Goal: Information Seeking & Learning: Learn about a topic

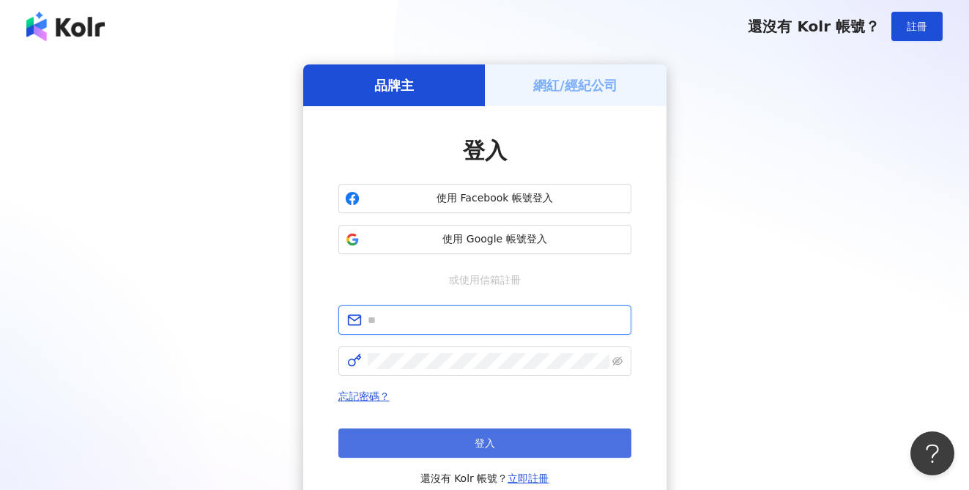
type input "**********"
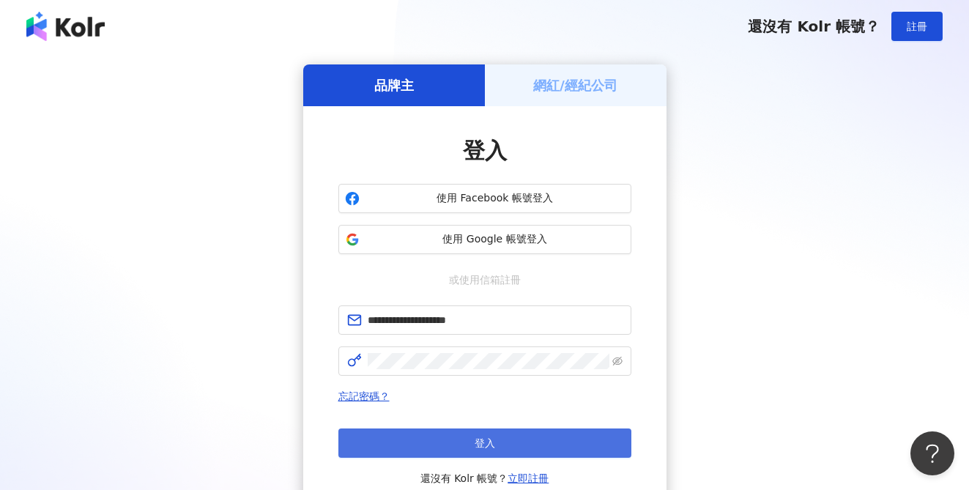
click at [495, 445] on button "登入" at bounding box center [484, 442] width 293 height 29
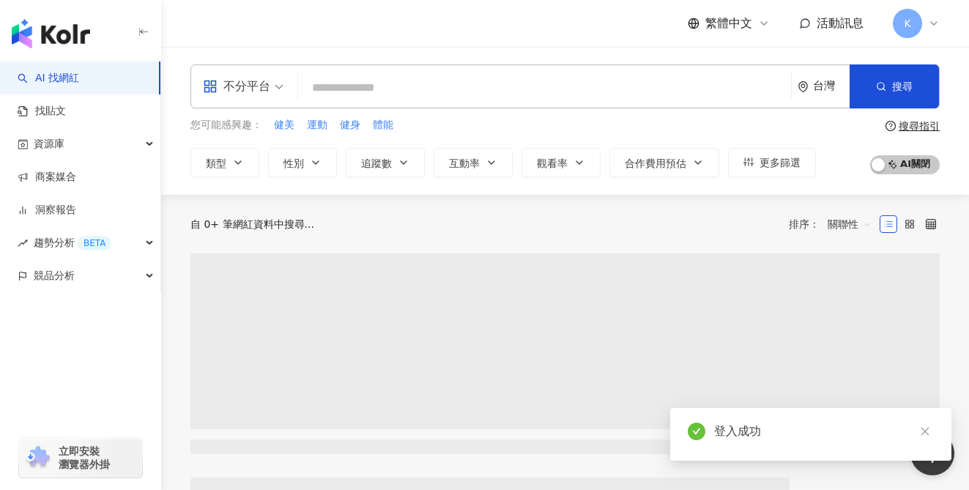
click at [256, 83] on div "不分平台" at bounding box center [236, 86] width 67 height 23
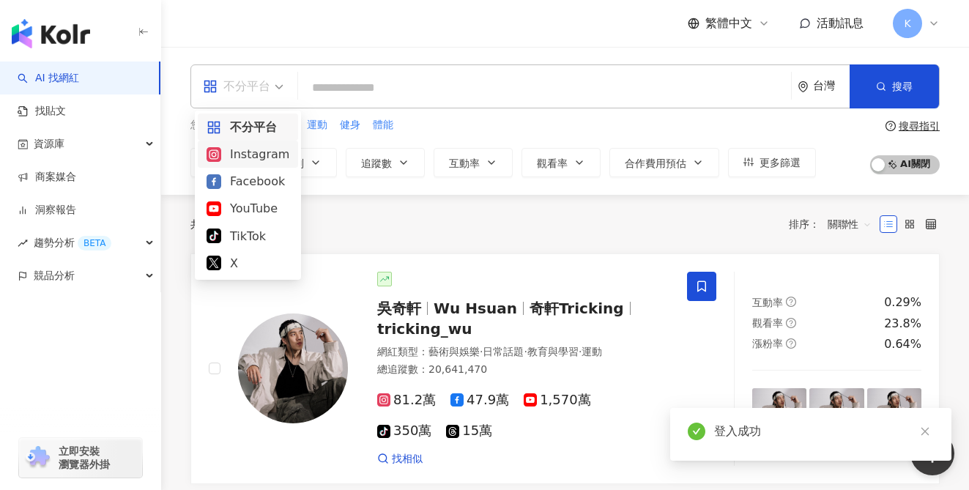
click at [245, 151] on div "Instagram" at bounding box center [247, 154] width 83 height 18
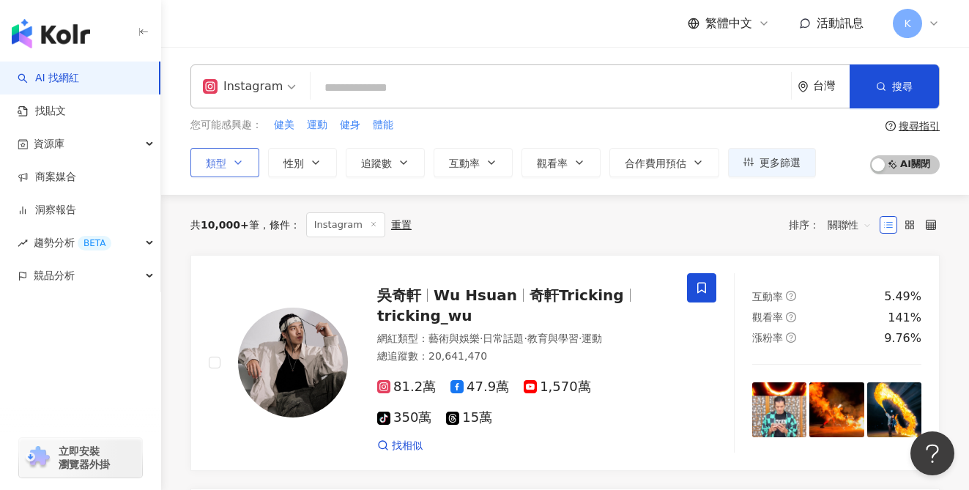
click at [210, 159] on span "類型" at bounding box center [216, 163] width 21 height 12
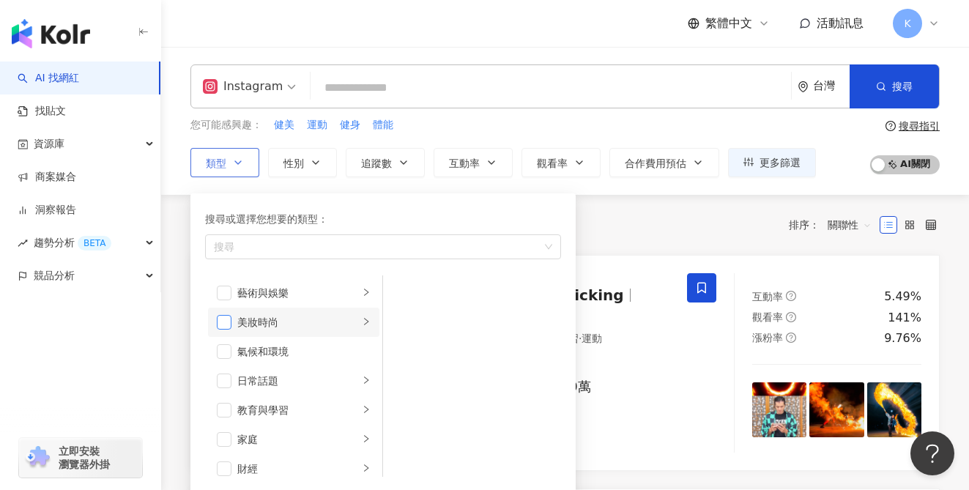
click at [229, 320] on span "button" at bounding box center [224, 322] width 15 height 15
click at [444, 137] on div "您可能感興趣： 健美 運動 健身 體能 類型 搜尋或選擇您想要的類型： 美妝時尚 藝術與娛樂 美妝時尚 氣候和環境 日常話題 教育與學習 家庭 財經 美食 命…" at bounding box center [502, 147] width 625 height 60
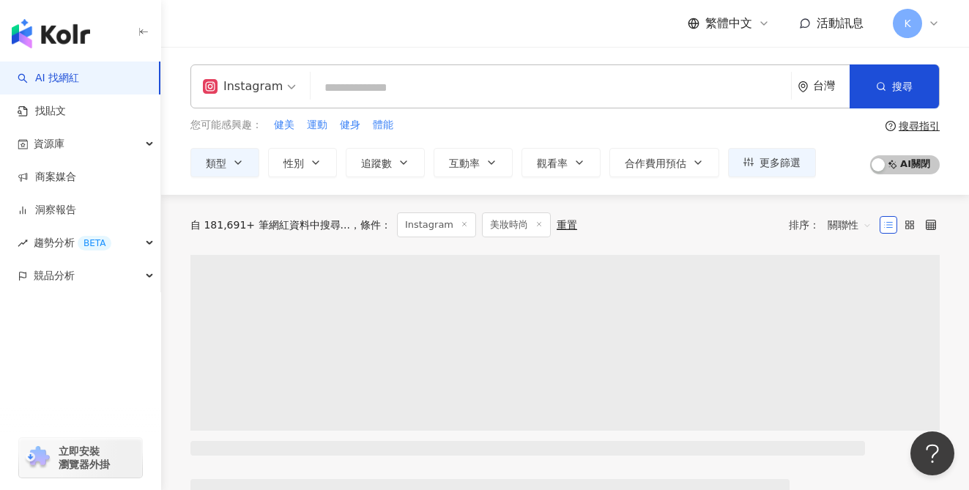
click at [450, 85] on input "search" at bounding box center [550, 88] width 469 height 28
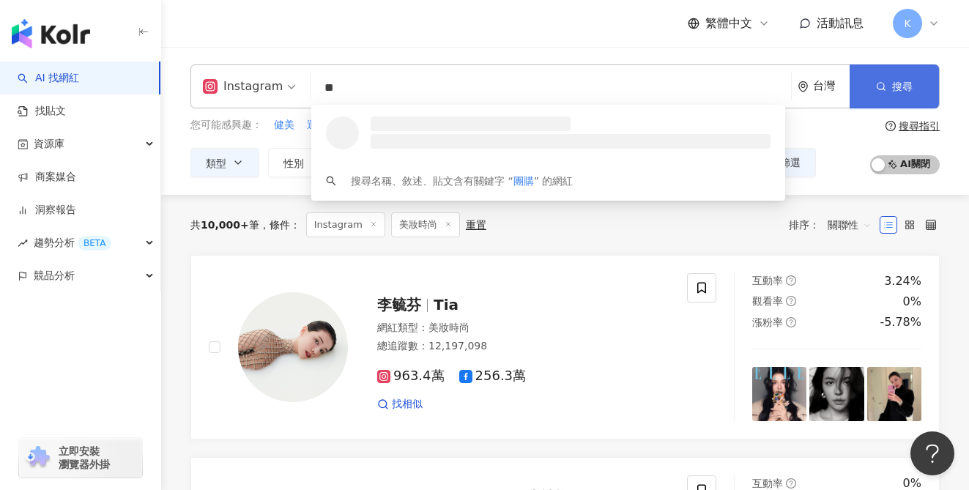
drag, startPoint x: 891, startPoint y: 82, endPoint x: 883, endPoint y: 105, distance: 24.1
click at [892, 82] on span "搜尋" at bounding box center [902, 87] width 21 height 12
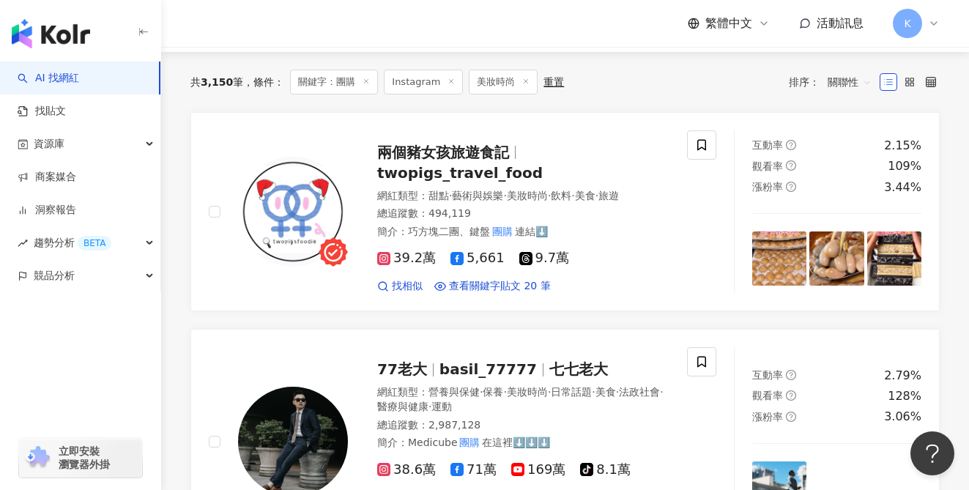
scroll to position [443, 0]
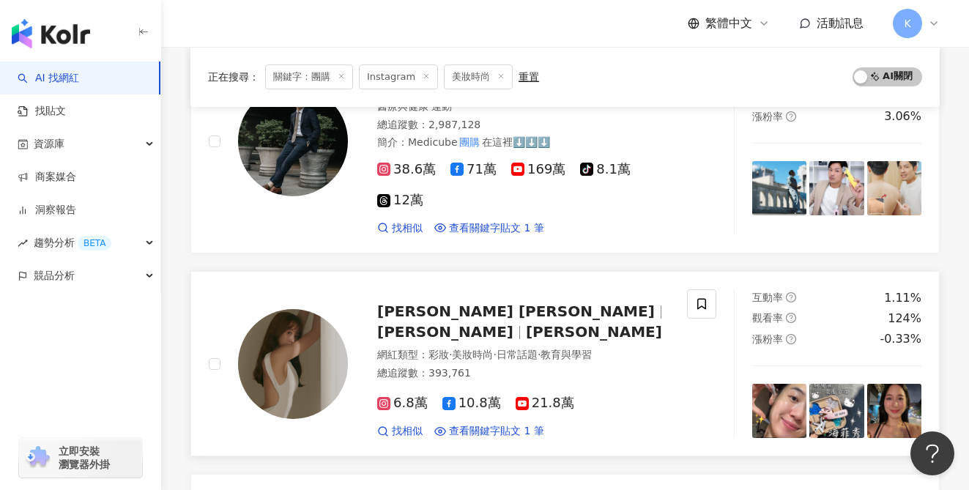
click at [384, 402] on icon at bounding box center [383, 403] width 3 height 3
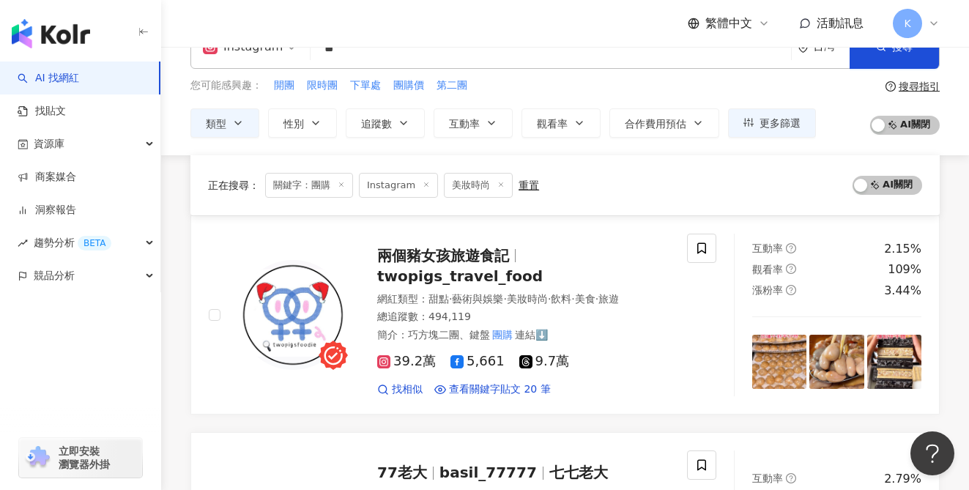
scroll to position [0, 0]
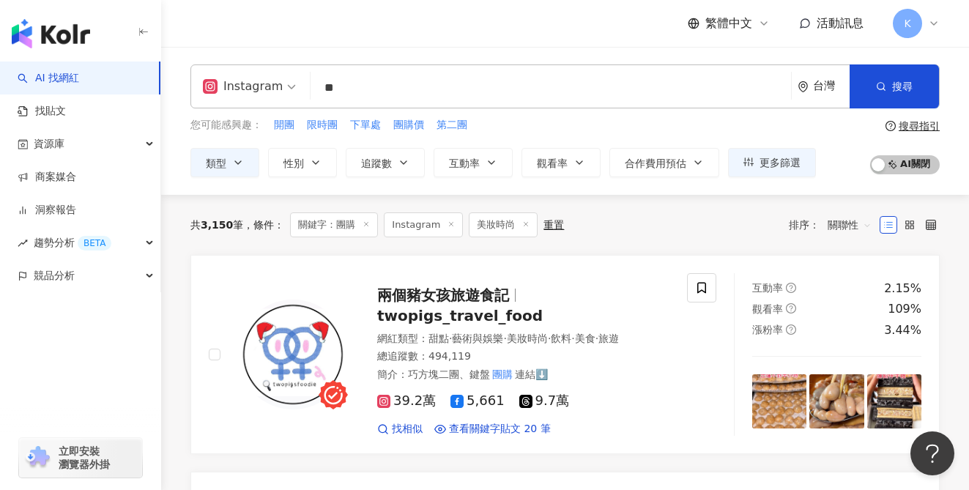
click at [848, 217] on span "關聯性" at bounding box center [849, 224] width 44 height 23
click at [859, 372] on div "關鍵字" at bounding box center [849, 379] width 37 height 16
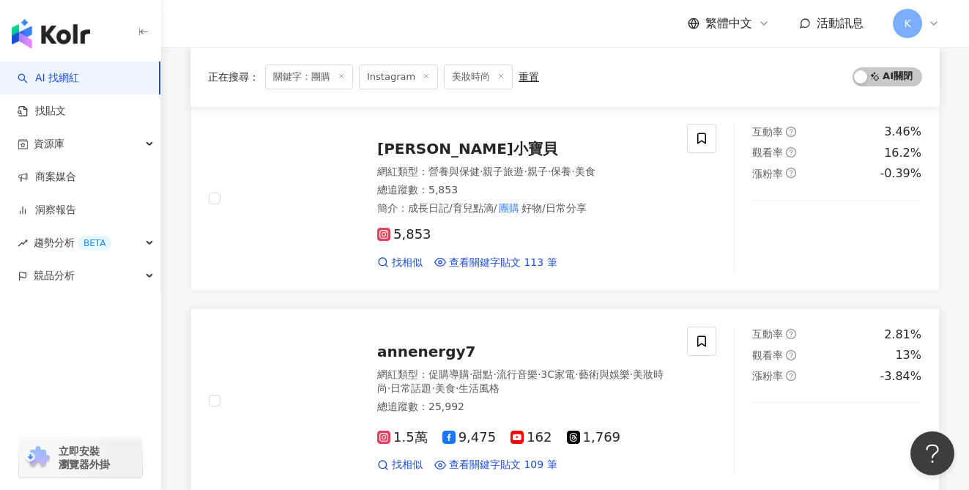
scroll to position [1910, 0]
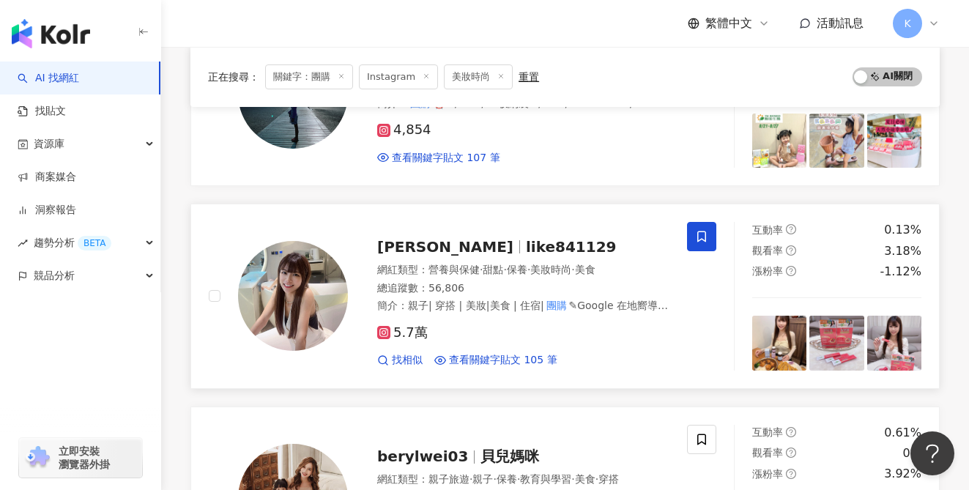
click at [398, 325] on span "5.7萬" at bounding box center [402, 332] width 51 height 15
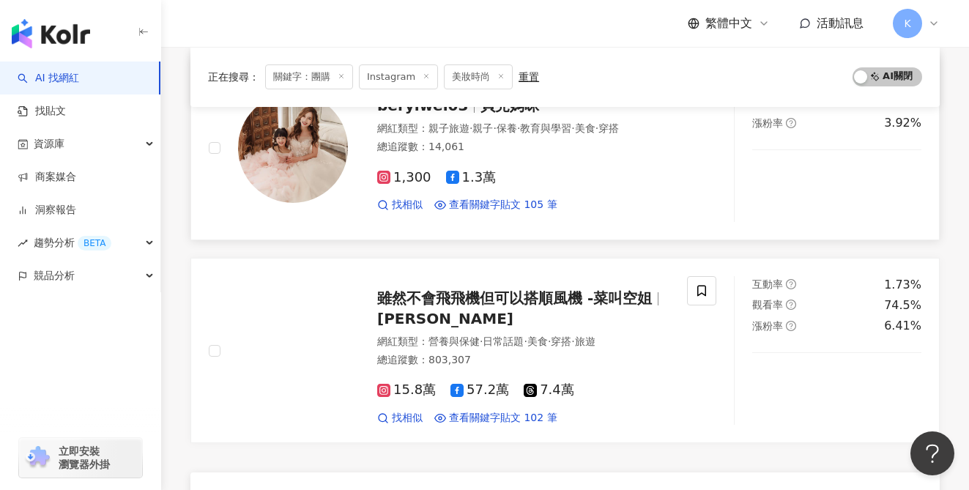
scroll to position [2323, 0]
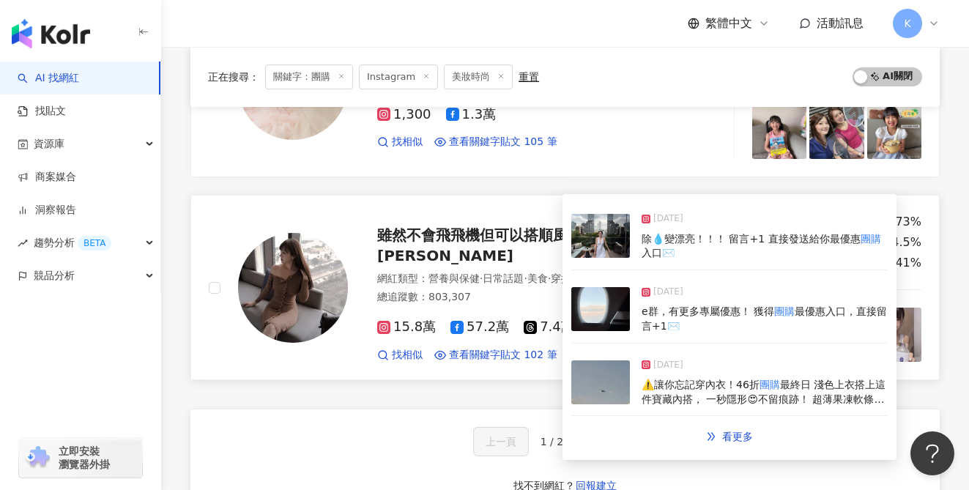
click at [426, 349] on link "雖然不會飛飛機但可以搭順風機 -菜叫空姐 Doris Huang 網紅類型 ： 營養與保健 · 日常話題 · 美食 · 穿搭 · 旅遊 總追蹤數 ： 803,…" at bounding box center [564, 287] width 749 height 185
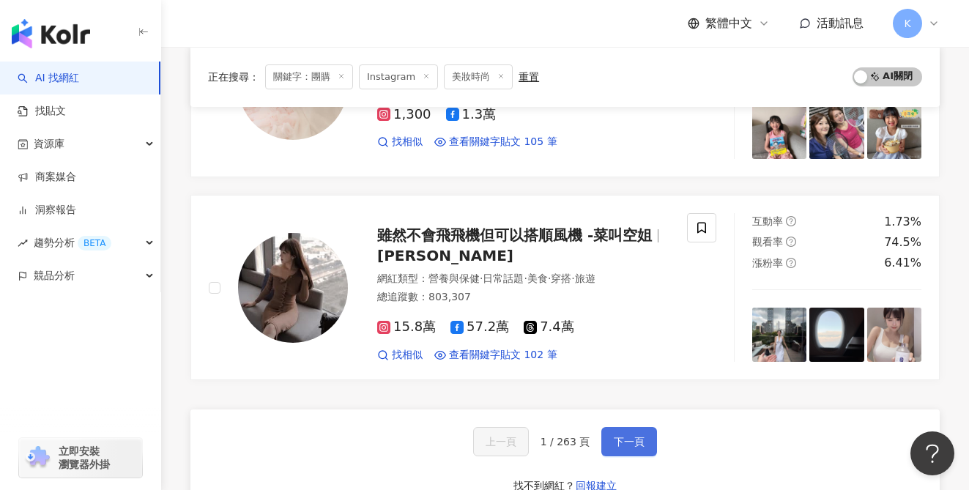
click at [630, 436] on span "下一頁" at bounding box center [629, 442] width 31 height 12
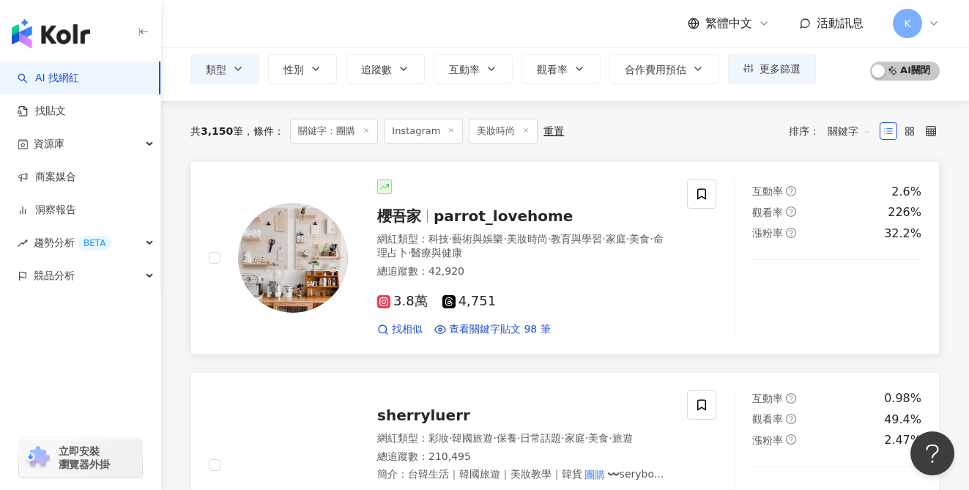
scroll to position [284, 0]
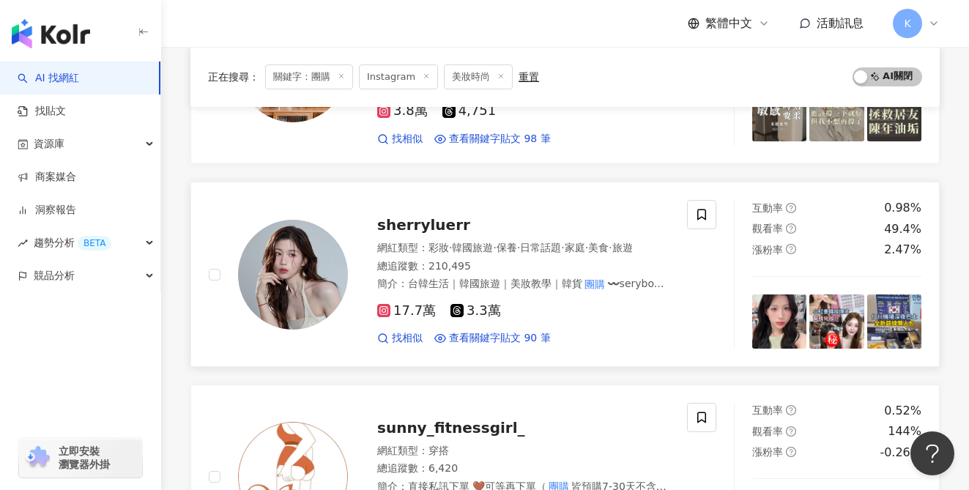
click at [419, 310] on span "17.7萬" at bounding box center [406, 310] width 59 height 15
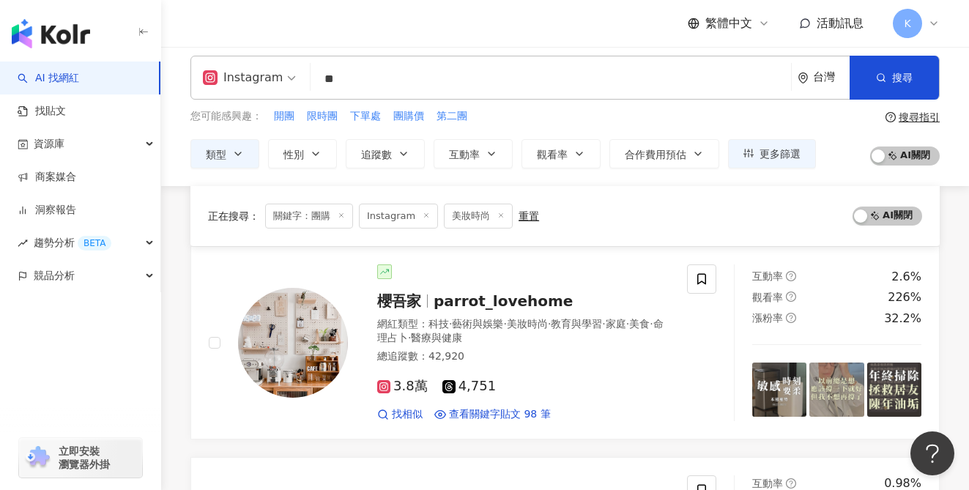
scroll to position [0, 0]
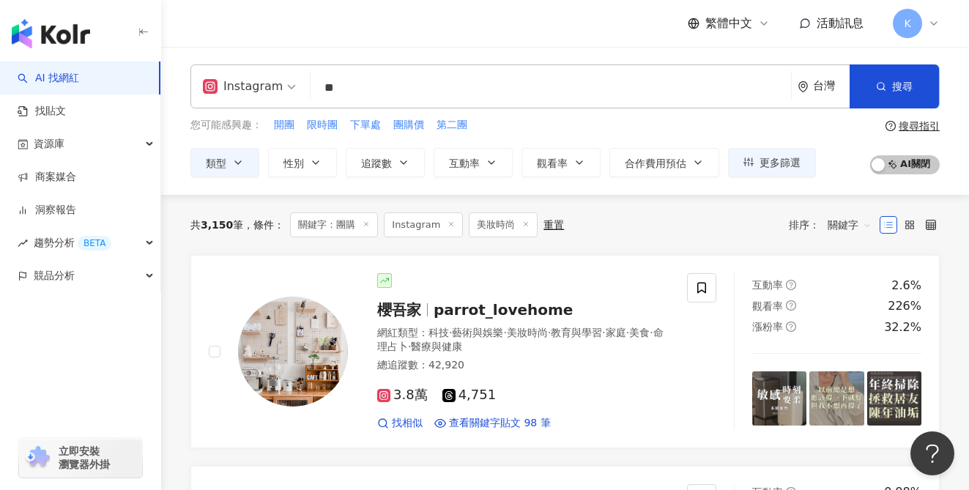
click at [403, 83] on input "**" at bounding box center [550, 88] width 469 height 28
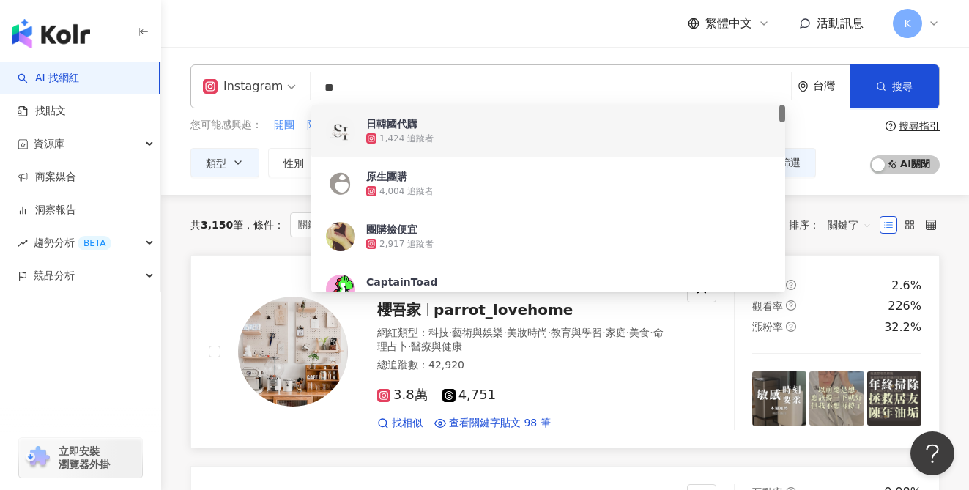
click at [228, 266] on link "櫻吾家 parrot_lovehome 網紅類型 ： 科技 · 藝術與娛樂 · 美妝時尚 · 教育與學習 · 家庭 · 美食 · 命理占卜 · 醫療與健康 總…" at bounding box center [564, 352] width 749 height 194
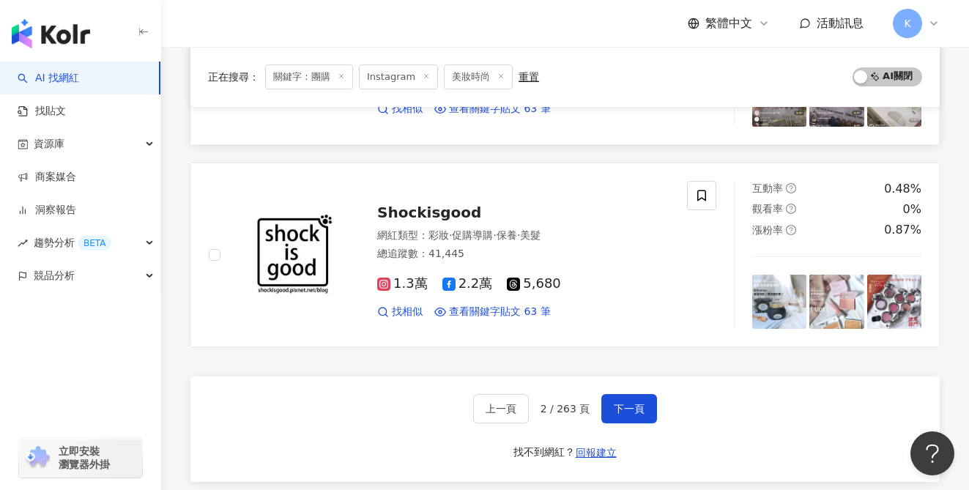
scroll to position [2498, 0]
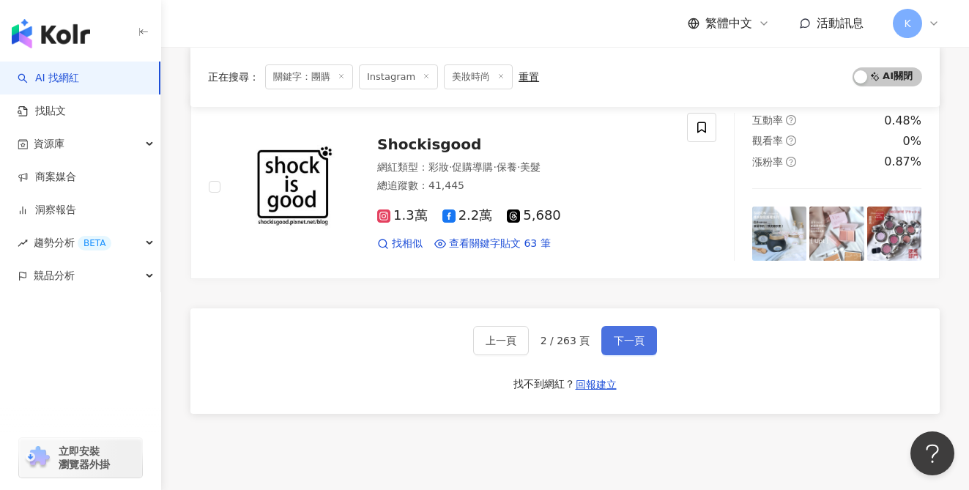
click at [627, 335] on span "下一頁" at bounding box center [629, 341] width 31 height 12
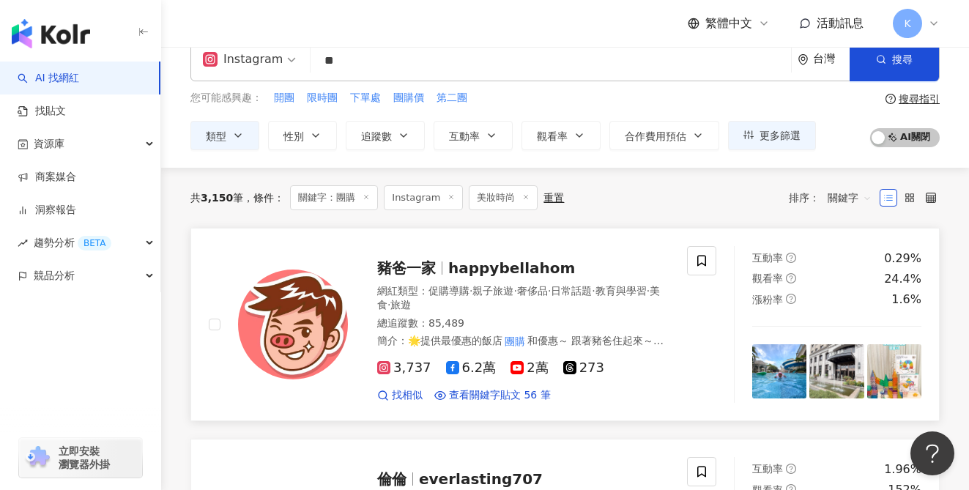
scroll to position [330, 0]
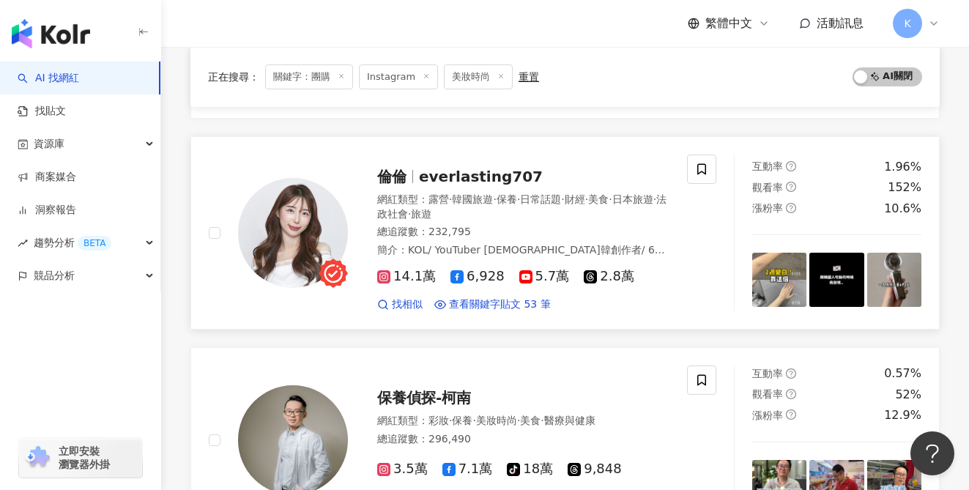
click at [412, 273] on span "14.1萬" at bounding box center [406, 276] width 59 height 15
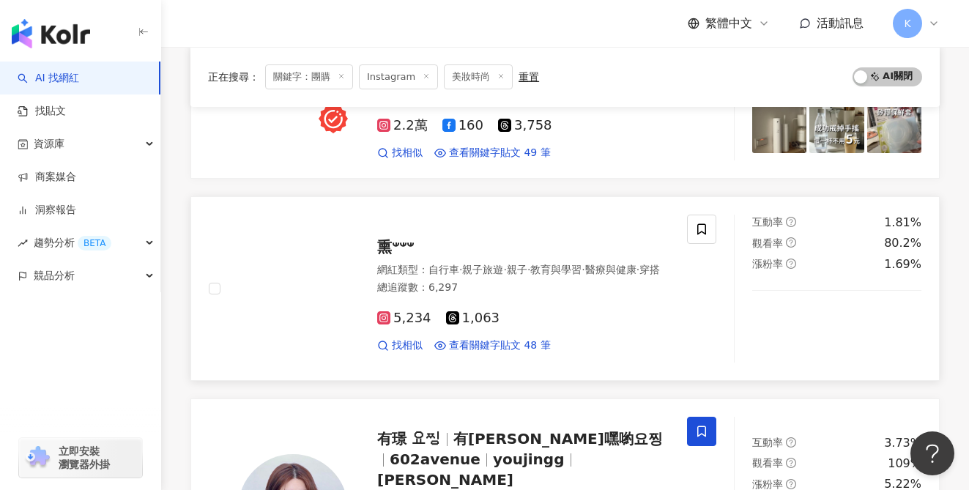
scroll to position [1449, 0]
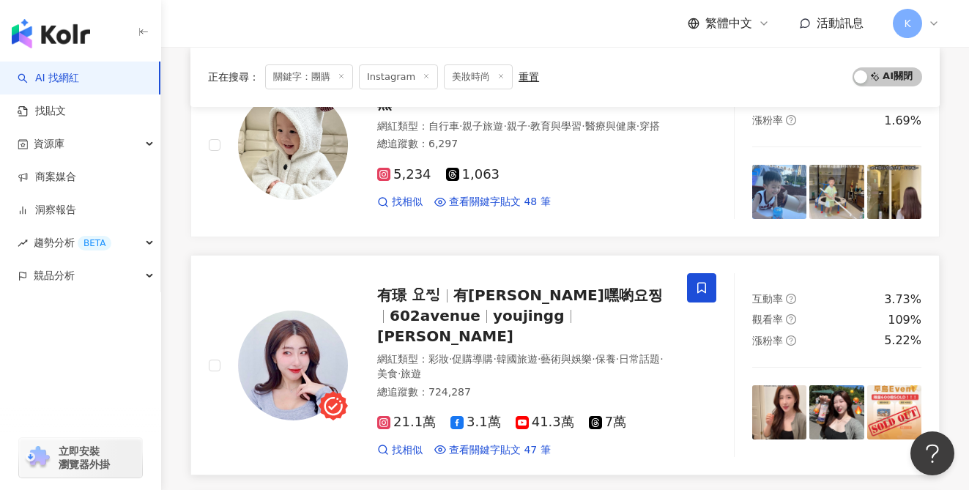
click at [420, 414] on span "21.1萬" at bounding box center [406, 421] width 59 height 15
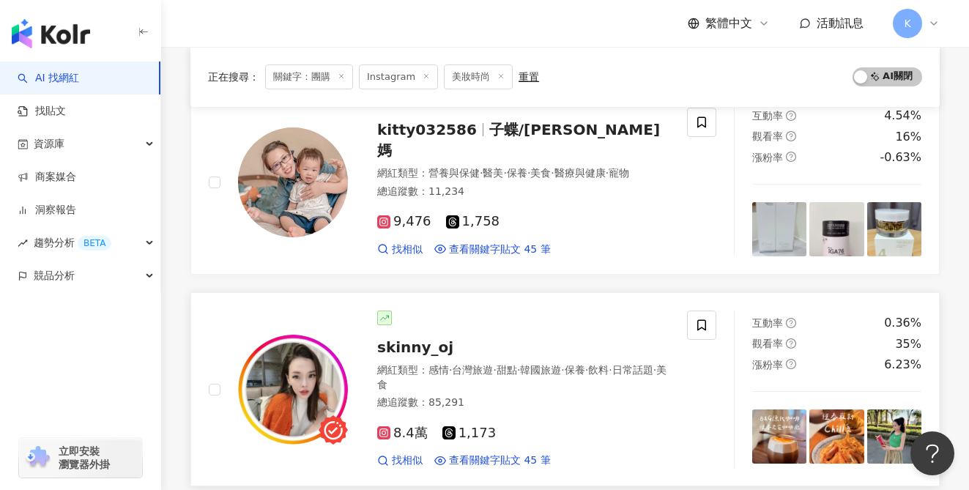
scroll to position [2141, 0]
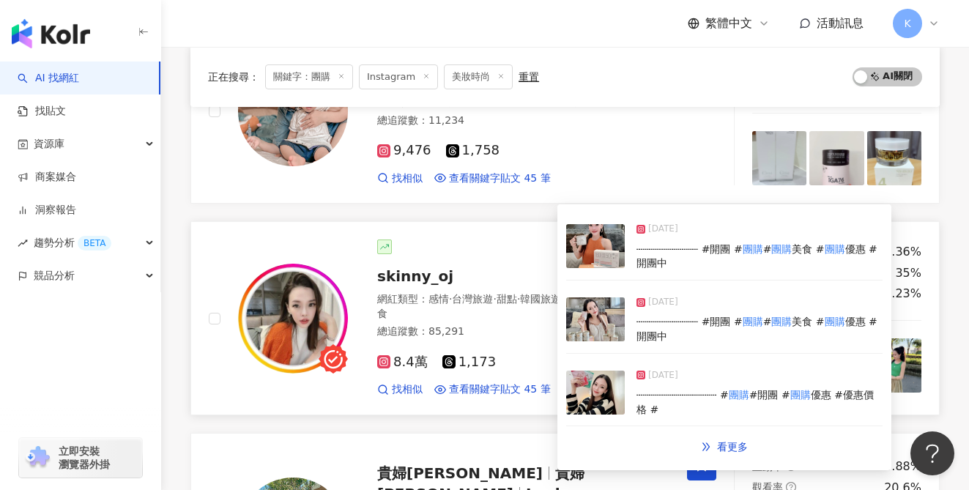
click at [535, 354] on div "8.4萬 1,173" at bounding box center [523, 362] width 292 height 16
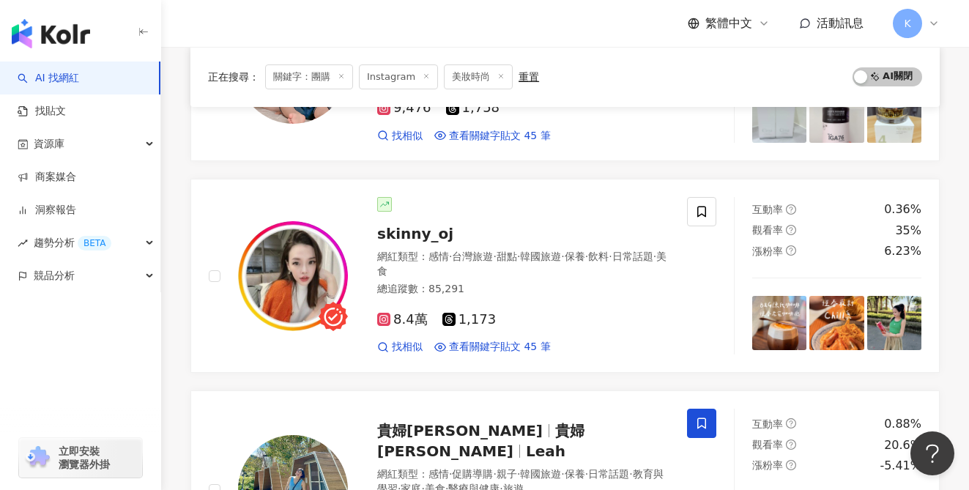
scroll to position [2453, 0]
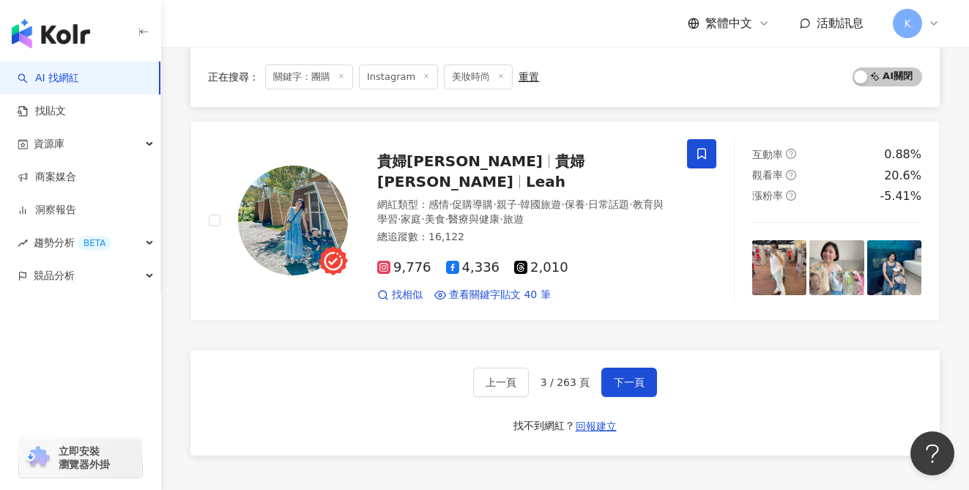
click at [668, 350] on div "上一頁 3 / 263 頁 下一頁 找不到網紅？ 回報建立" at bounding box center [564, 402] width 749 height 105
drag, startPoint x: 645, startPoint y: 315, endPoint x: 658, endPoint y: 325, distance: 16.1
click at [645, 368] on button "下一頁" at bounding box center [629, 382] width 56 height 29
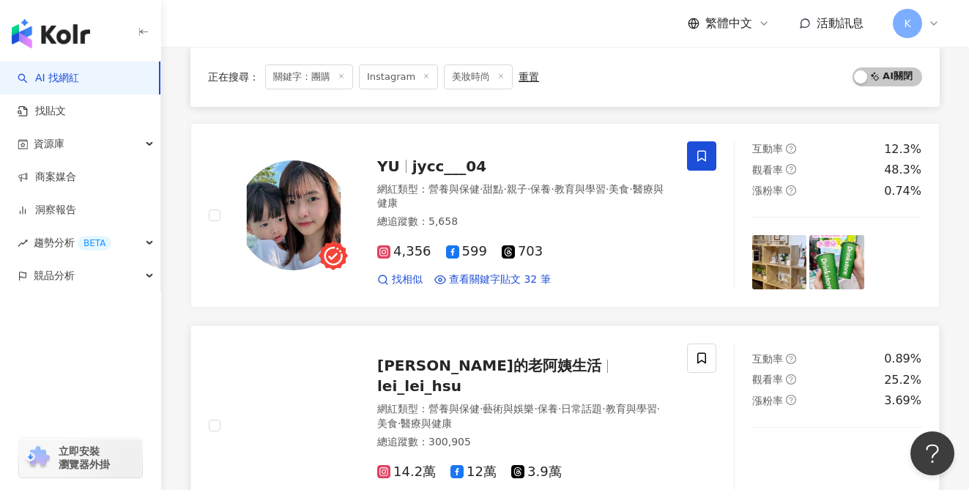
scroll to position [2315, 0]
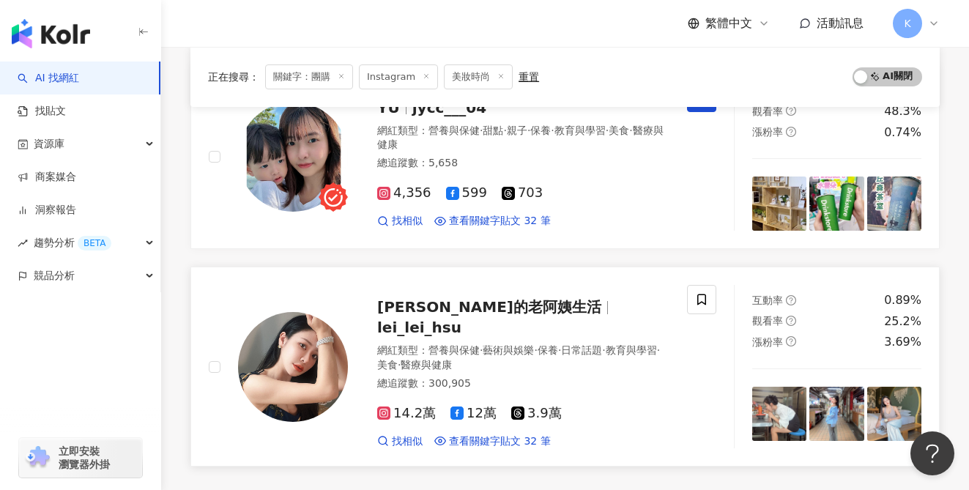
click at [278, 324] on img at bounding box center [293, 367] width 110 height 110
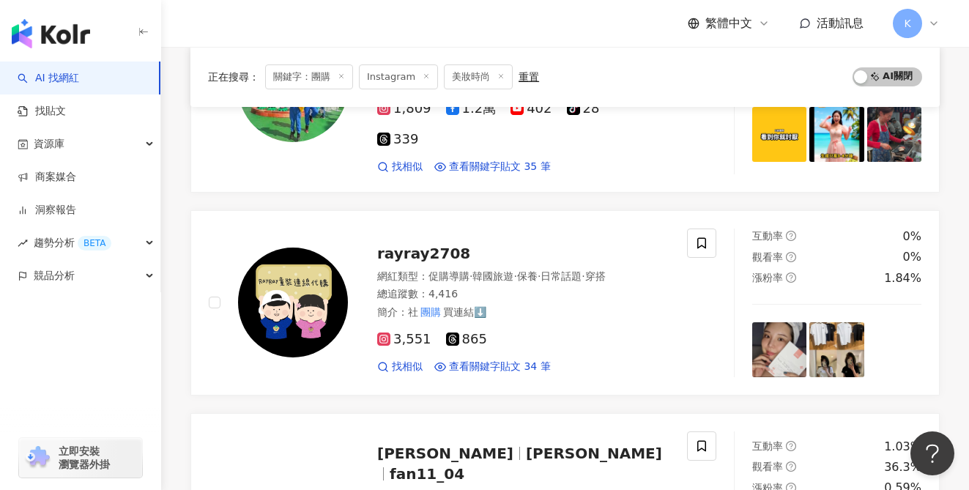
scroll to position [2571, 0]
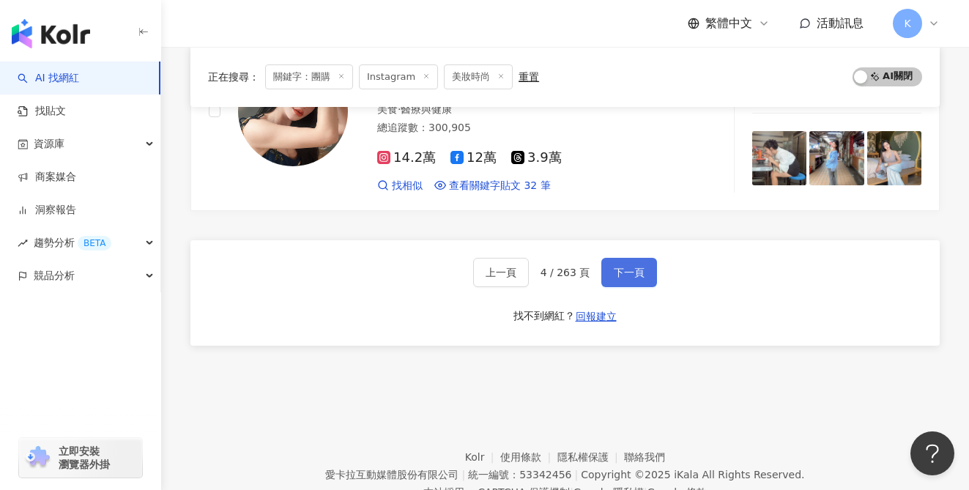
click at [617, 267] on span "下一頁" at bounding box center [629, 273] width 31 height 12
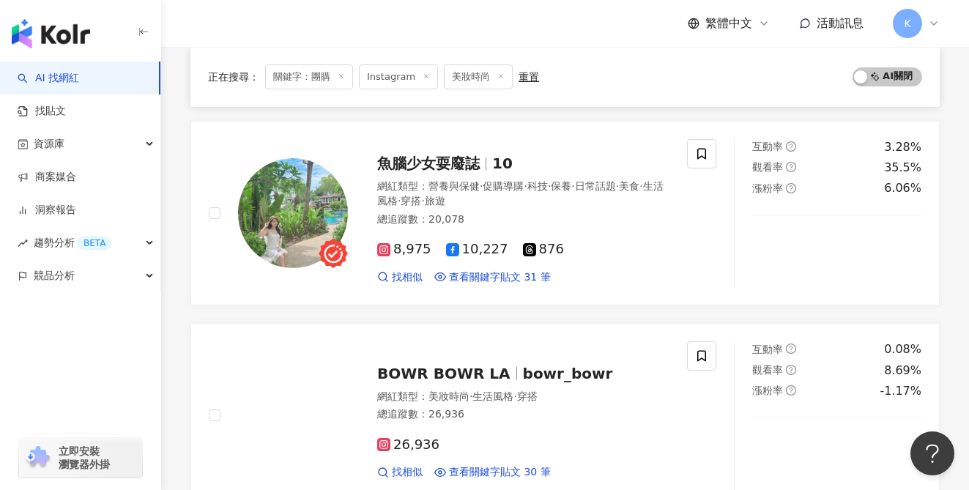
scroll to position [2564, 0]
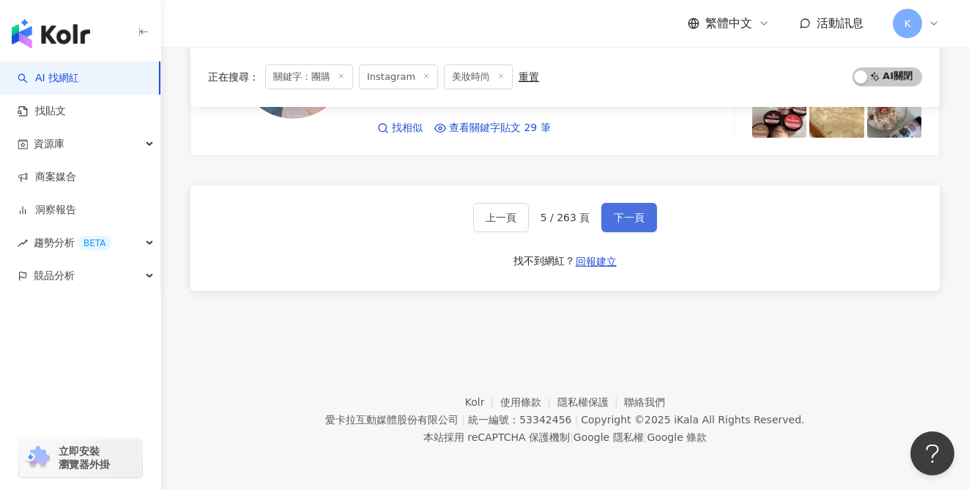
click at [644, 218] on button "下一頁" at bounding box center [629, 217] width 56 height 29
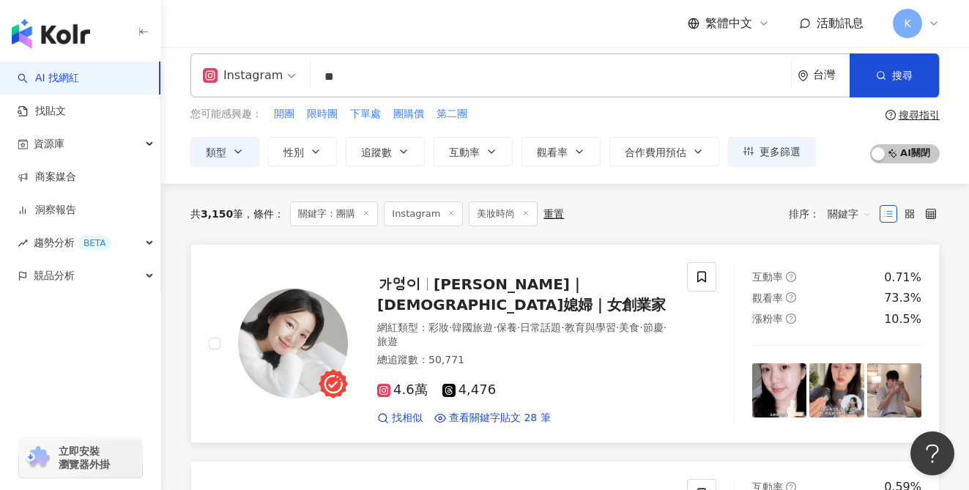
scroll to position [25, 0]
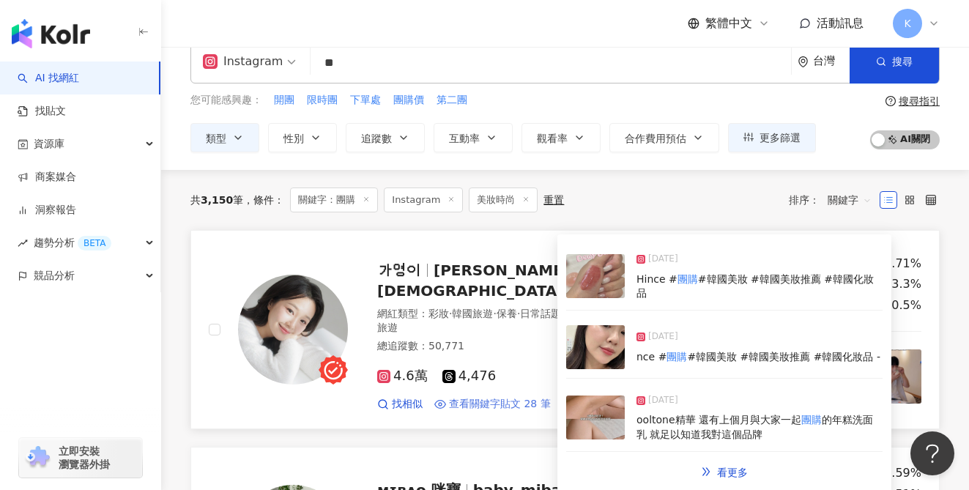
click at [502, 397] on span "查看關鍵字貼文 28 筆" at bounding box center [500, 404] width 102 height 15
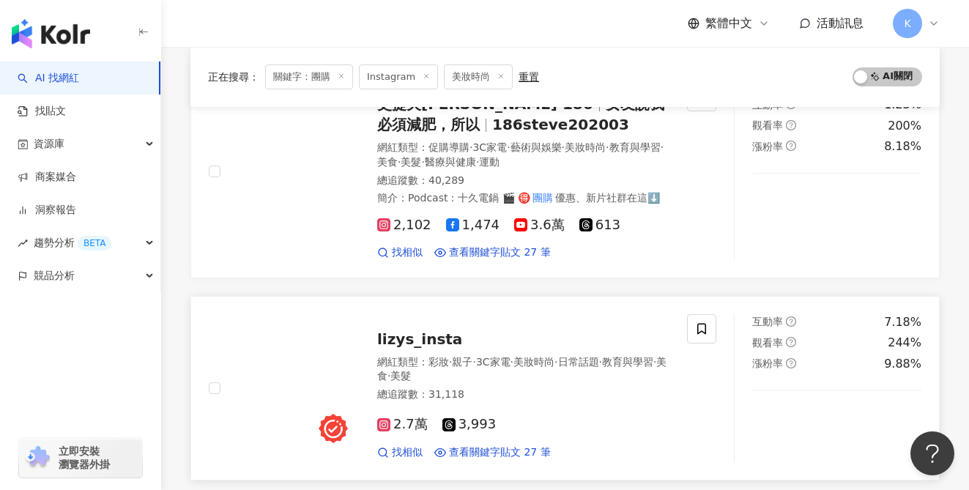
scroll to position [1921, 0]
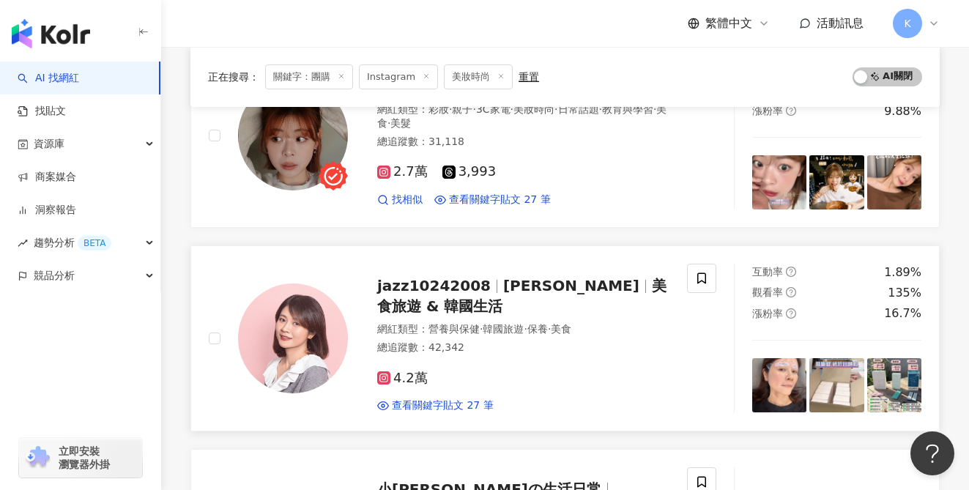
click at [445, 277] on span "jazz10242008" at bounding box center [433, 286] width 113 height 18
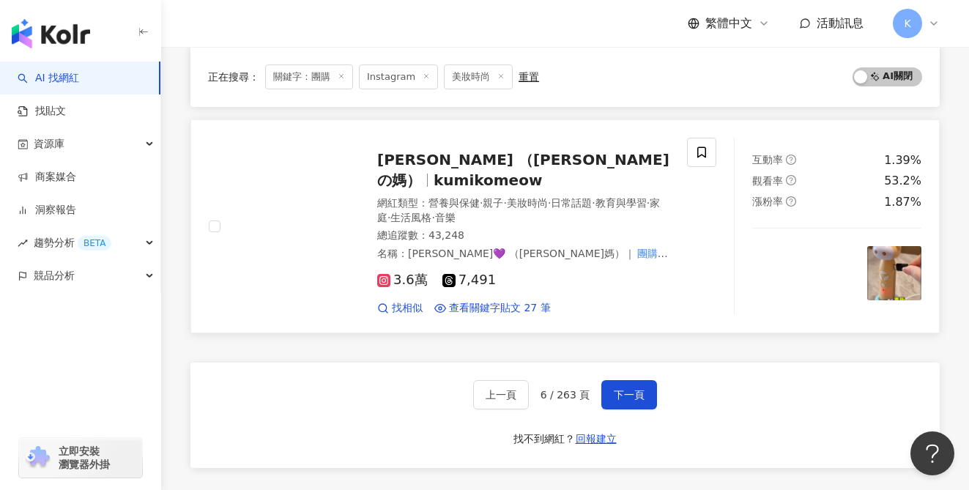
scroll to position [2500, 0]
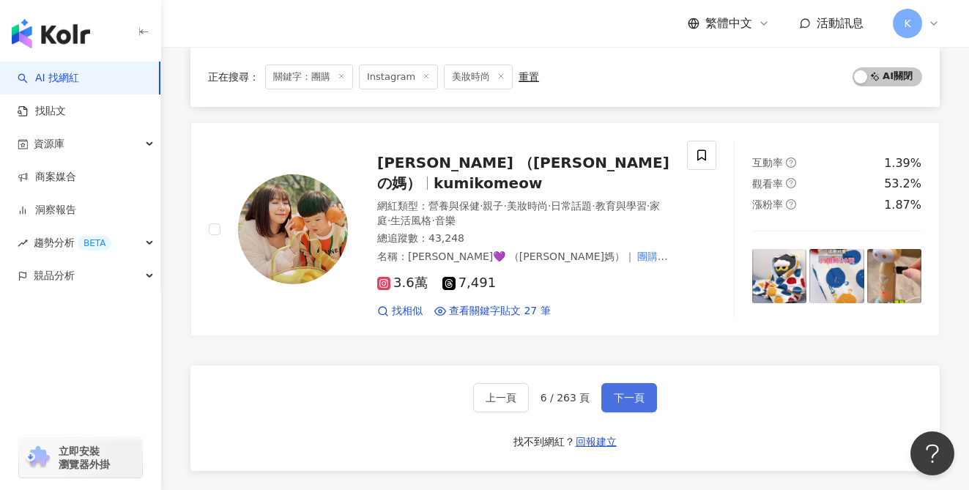
click at [611, 383] on button "下一頁" at bounding box center [629, 397] width 56 height 29
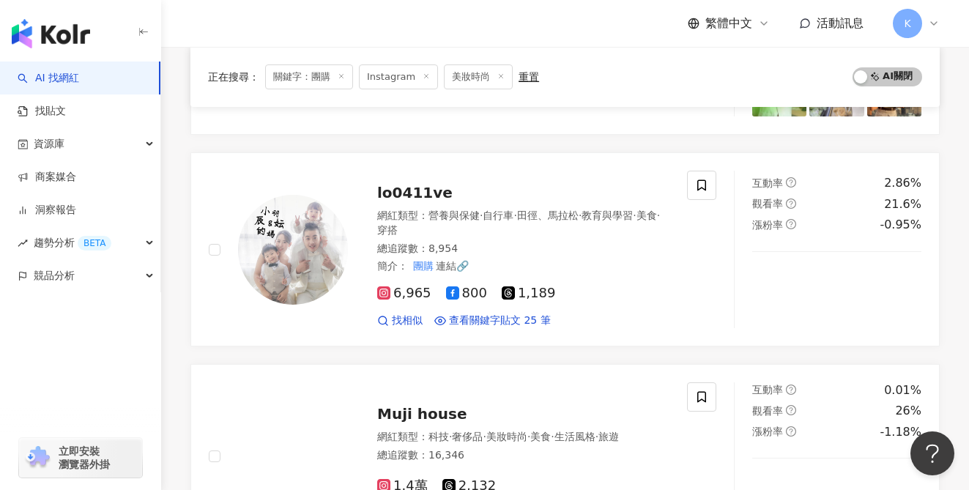
scroll to position [2315, 0]
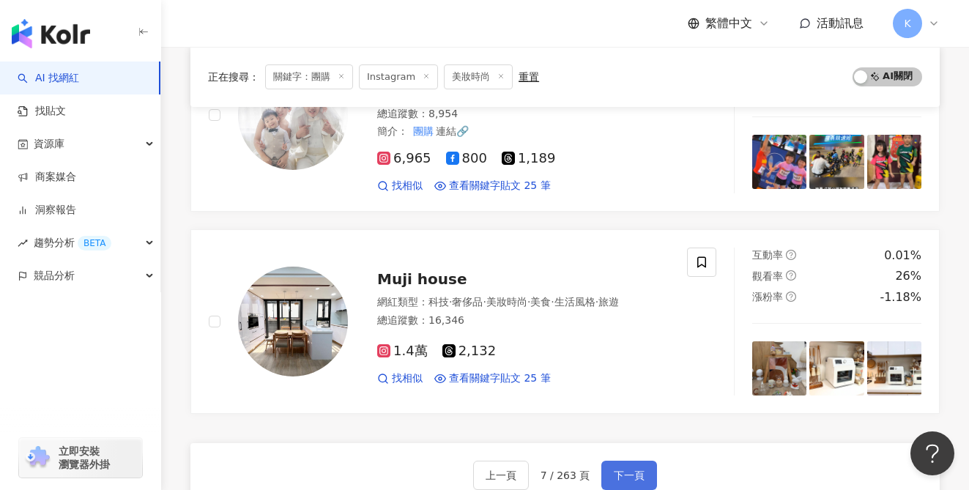
click at [617, 469] on span "下一頁" at bounding box center [629, 475] width 31 height 12
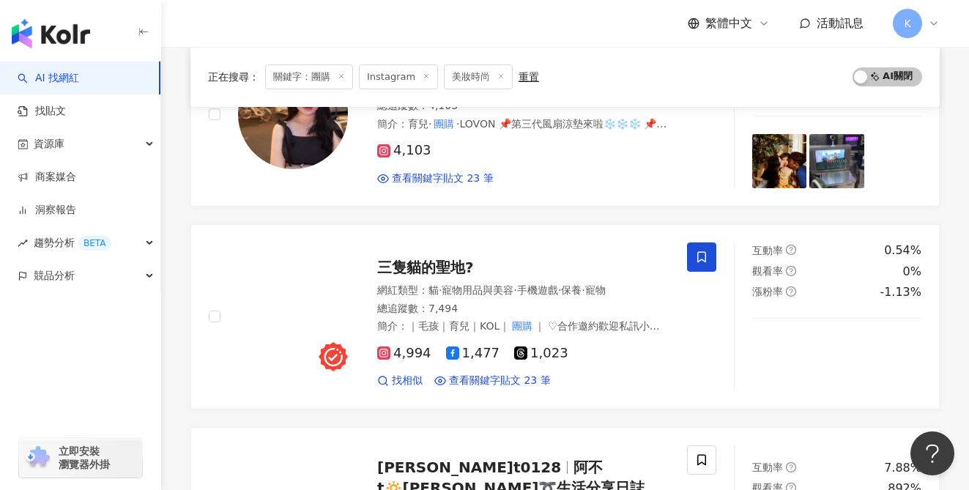
scroll to position [2394, 0]
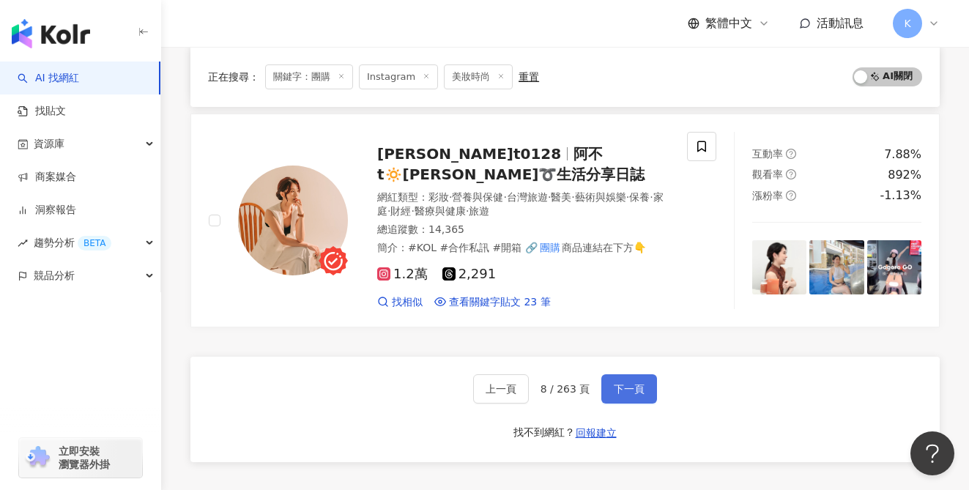
click at [619, 387] on button "下一頁" at bounding box center [629, 388] width 56 height 29
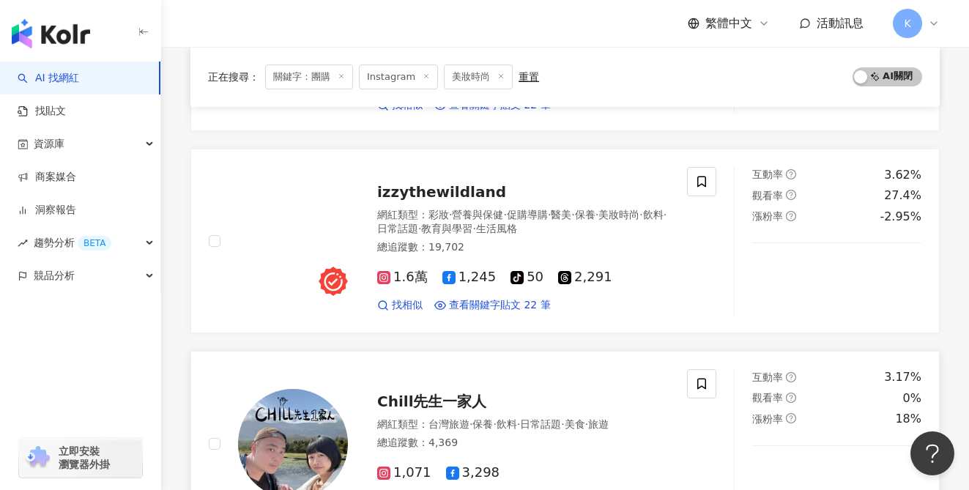
scroll to position [2553, 0]
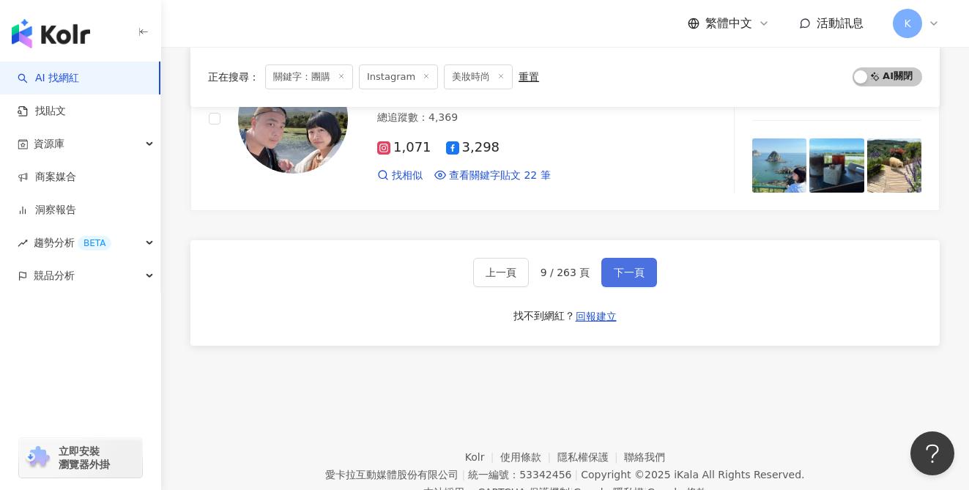
click at [623, 267] on span "下一頁" at bounding box center [629, 273] width 31 height 12
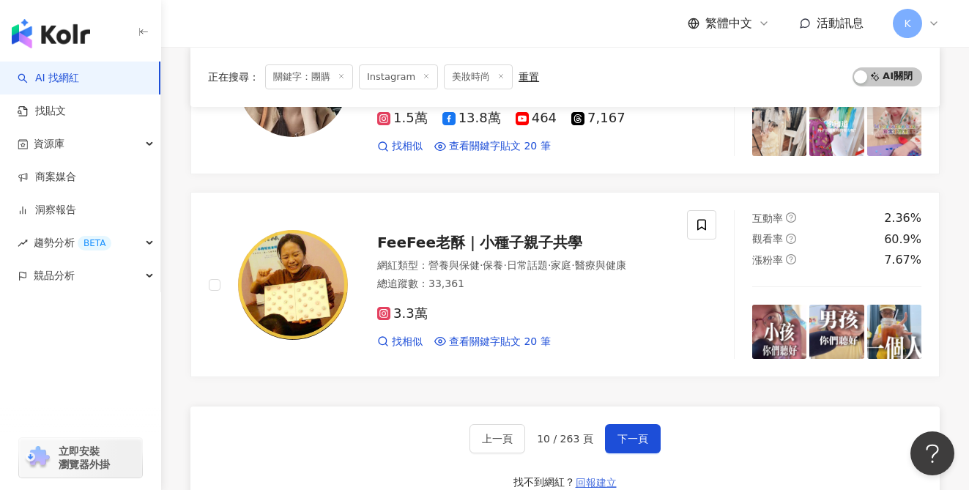
scroll to position [2506, 0]
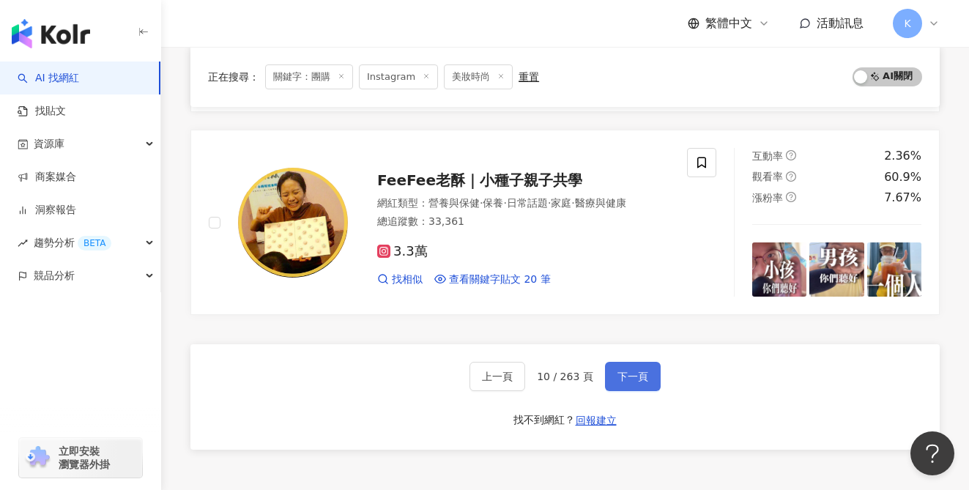
click at [623, 371] on span "下一頁" at bounding box center [632, 377] width 31 height 12
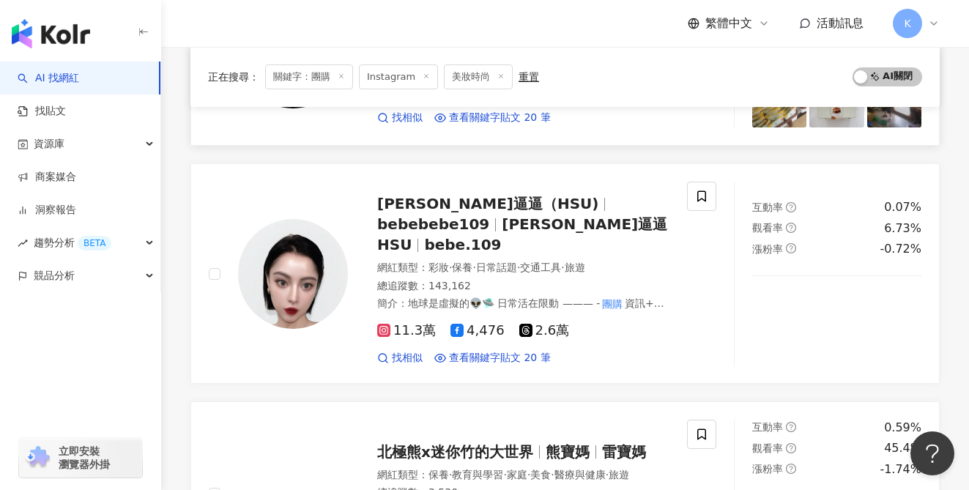
scroll to position [700, 0]
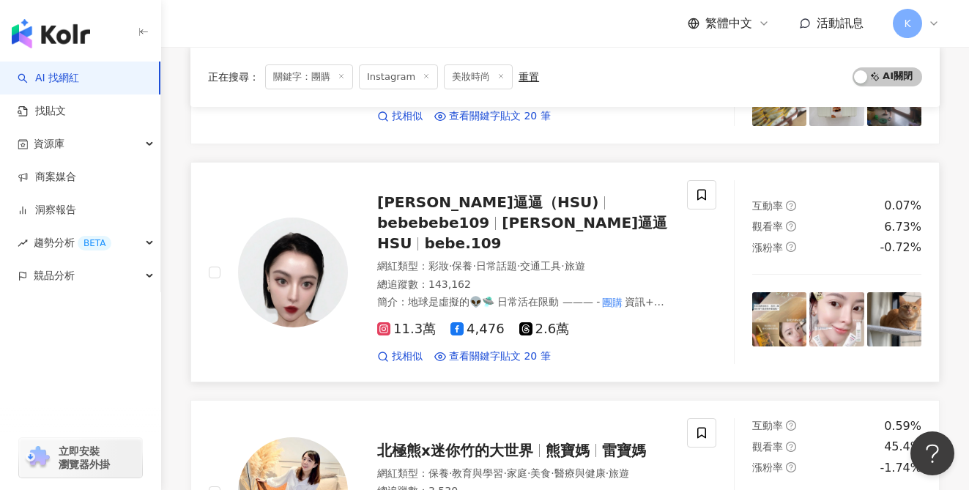
click at [402, 321] on span "11.3萬" at bounding box center [406, 328] width 59 height 15
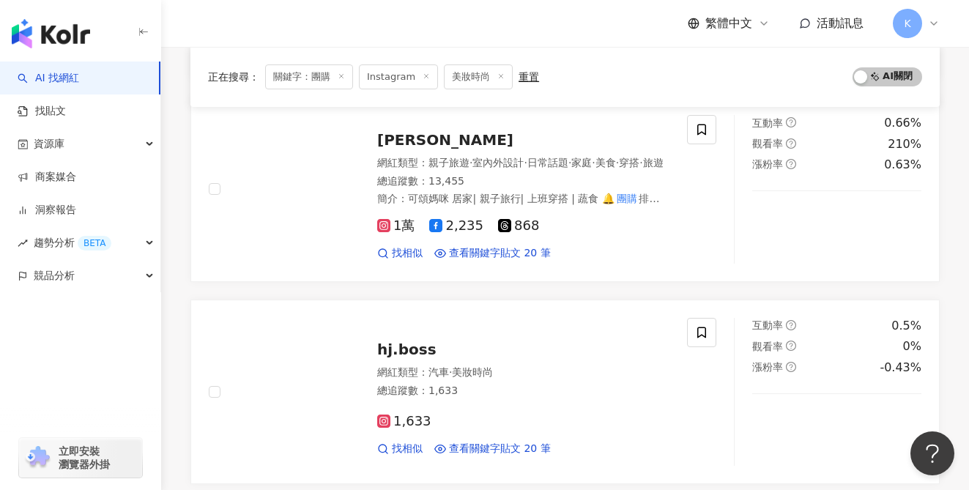
scroll to position [2414, 0]
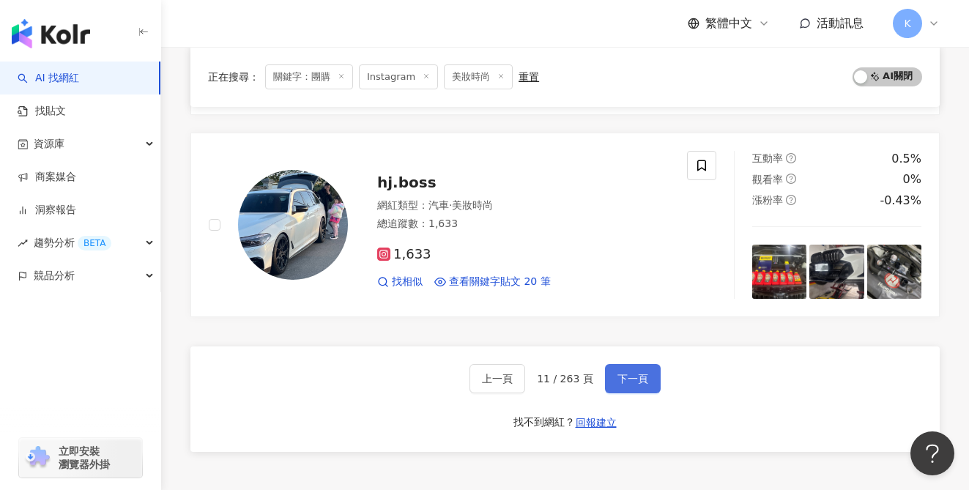
click at [617, 373] on span "下一頁" at bounding box center [632, 379] width 31 height 12
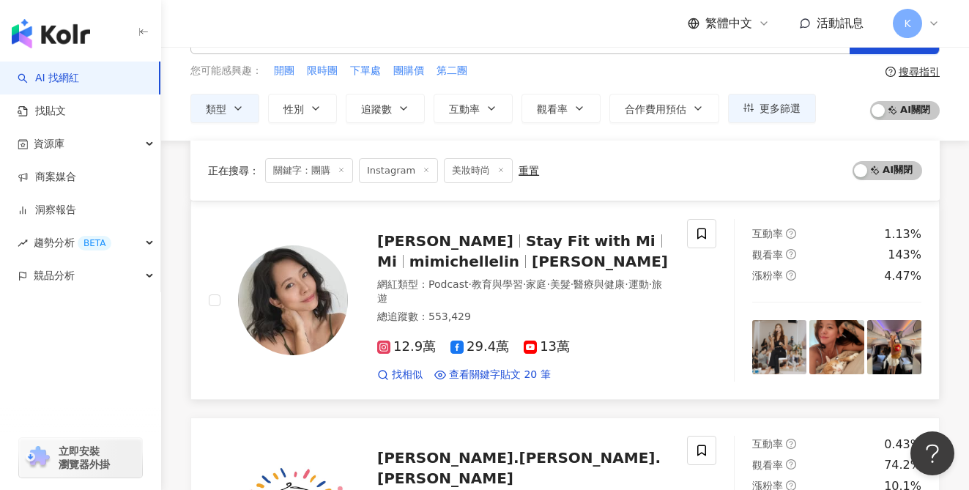
scroll to position [0, 0]
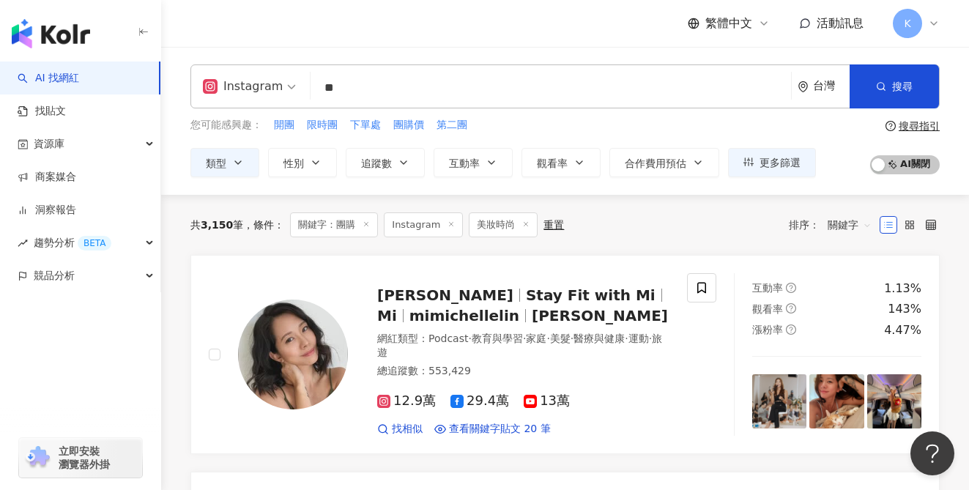
click at [394, 92] on input "**" at bounding box center [550, 88] width 469 height 28
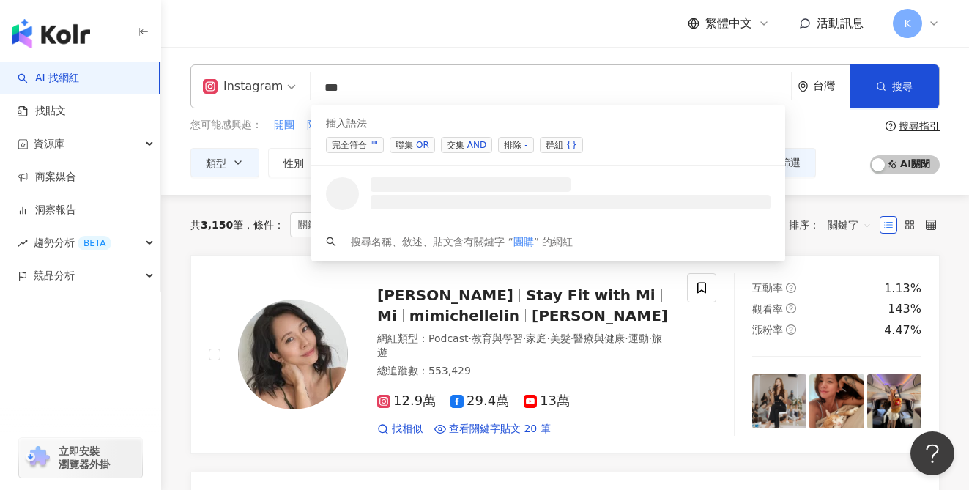
click at [404, 144] on span "聯集 OR" at bounding box center [412, 145] width 45 height 16
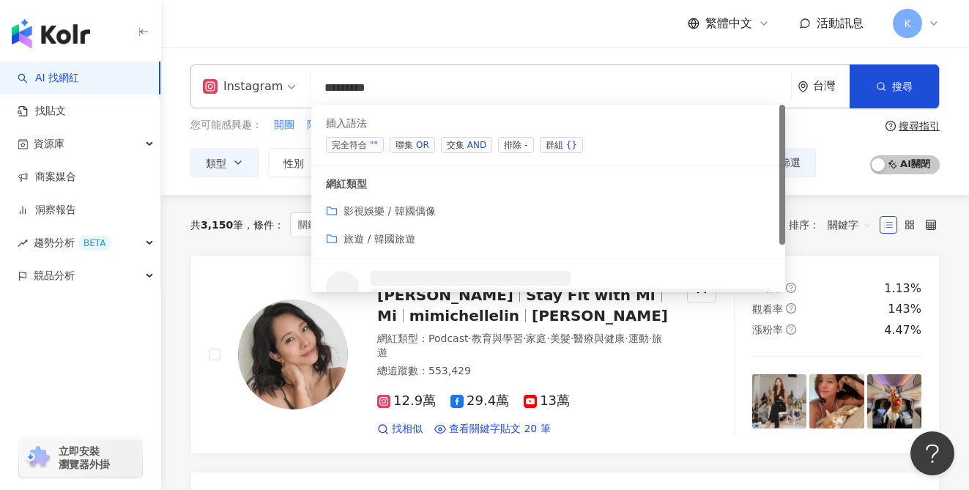
click at [373, 148] on div """" at bounding box center [374, 145] width 8 height 15
click at [417, 141] on div "OR" at bounding box center [422, 145] width 13 height 15
click at [370, 141] on div """" at bounding box center [374, 145] width 8 height 15
click at [417, 146] on div "OR" at bounding box center [422, 145] width 13 height 15
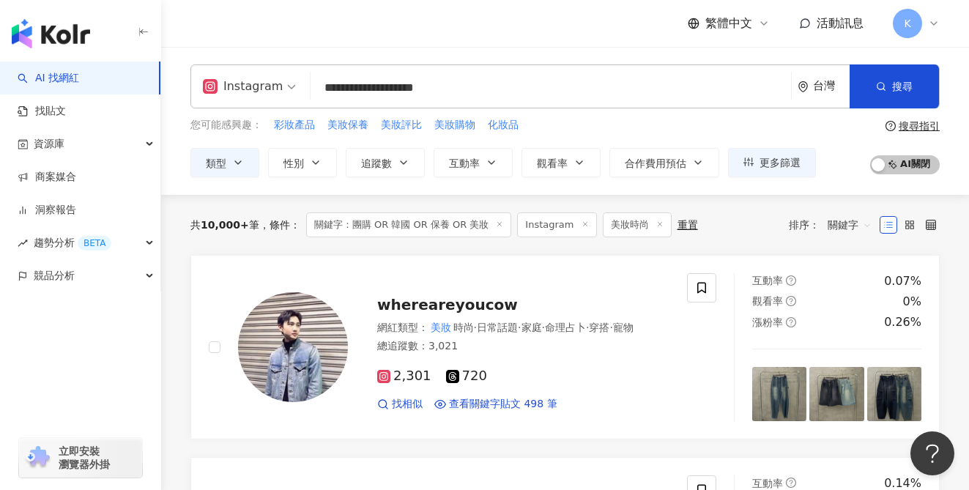
click at [846, 143] on div "您可能感興趣： 彩妝產品 美妝保養 美妝評比 美妝購物 化妝品 類型 性別 追蹤數 互動率 觀看率 合作費用預估 更多篩選 搜尋指引 AI 開啟 AI 關閉" at bounding box center [564, 147] width 749 height 60
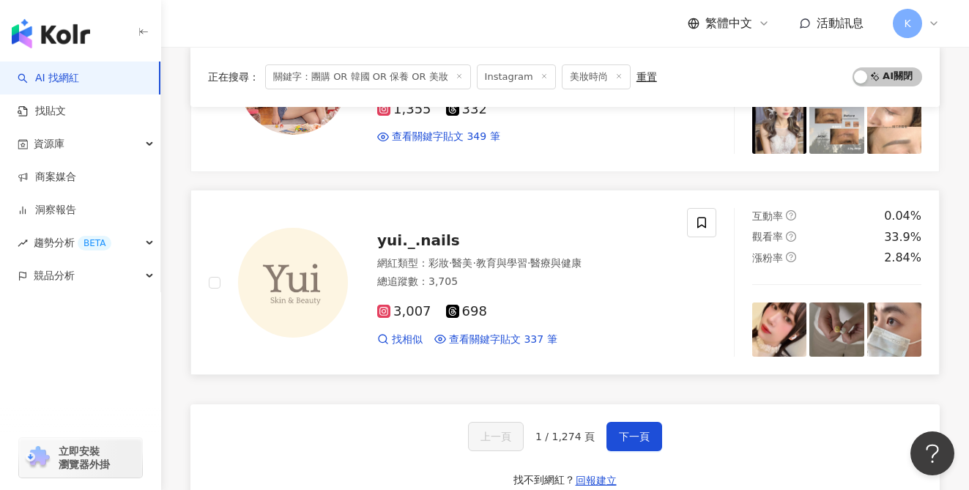
scroll to position [2365, 0]
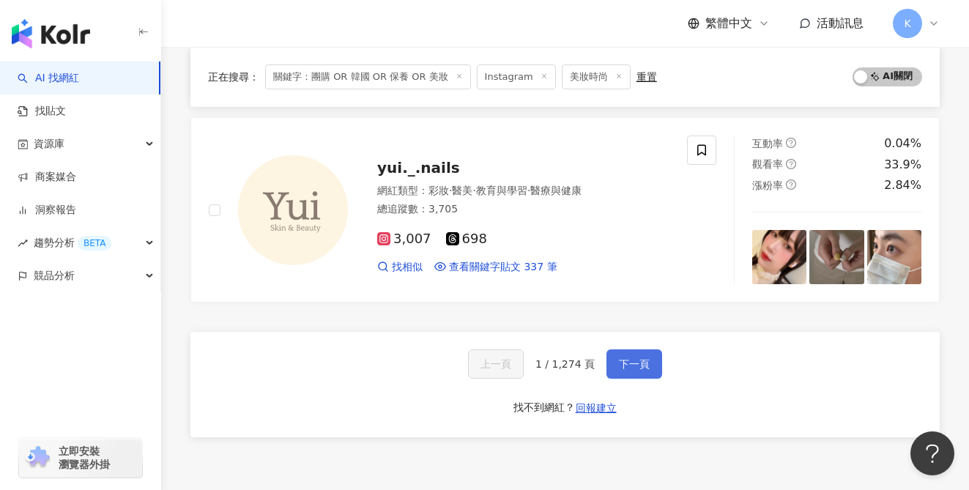
click at [643, 362] on span "下一頁" at bounding box center [634, 364] width 31 height 12
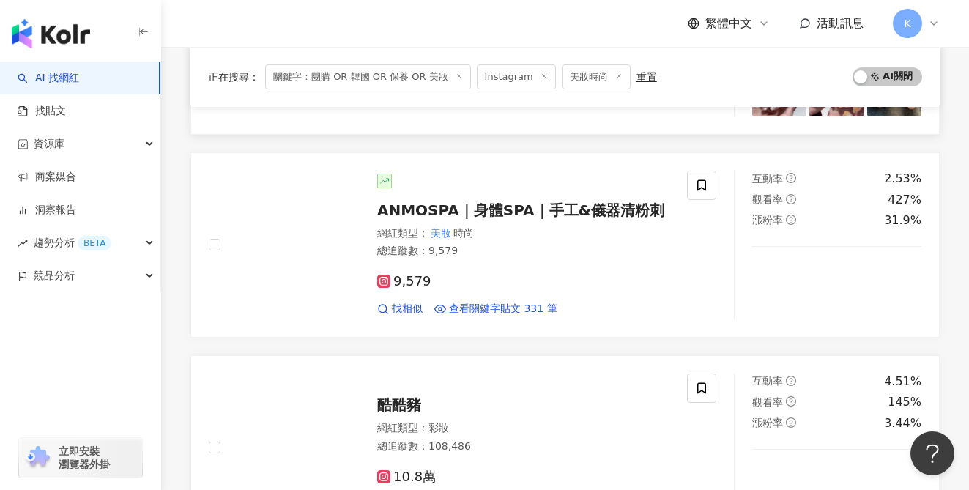
scroll to position [0, 0]
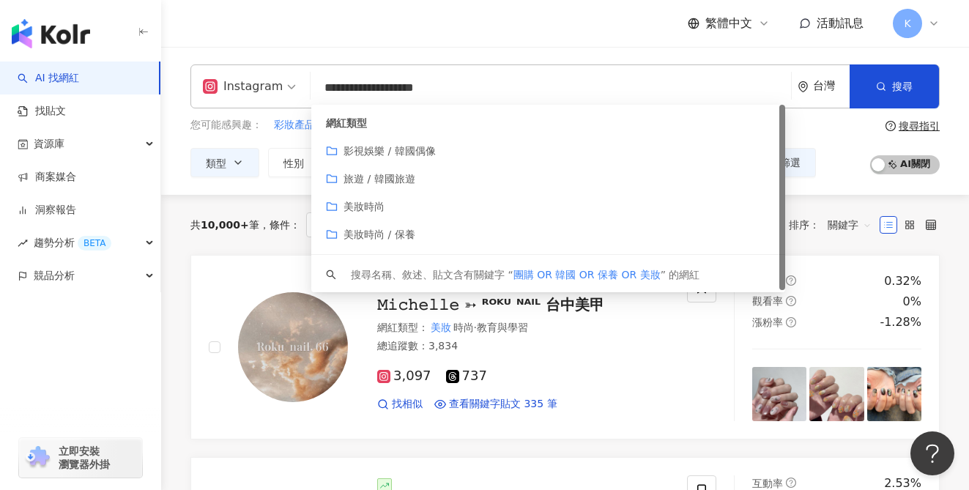
drag, startPoint x: 338, startPoint y: 84, endPoint x: 603, endPoint y: 100, distance: 266.3
click at [603, 100] on input "**********" at bounding box center [550, 88] width 469 height 28
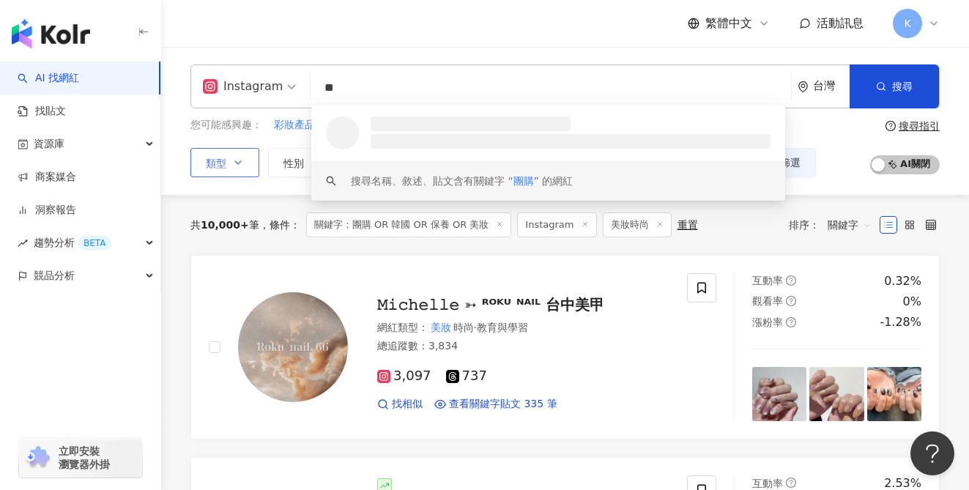
click at [225, 162] on span "類型" at bounding box center [216, 163] width 21 height 12
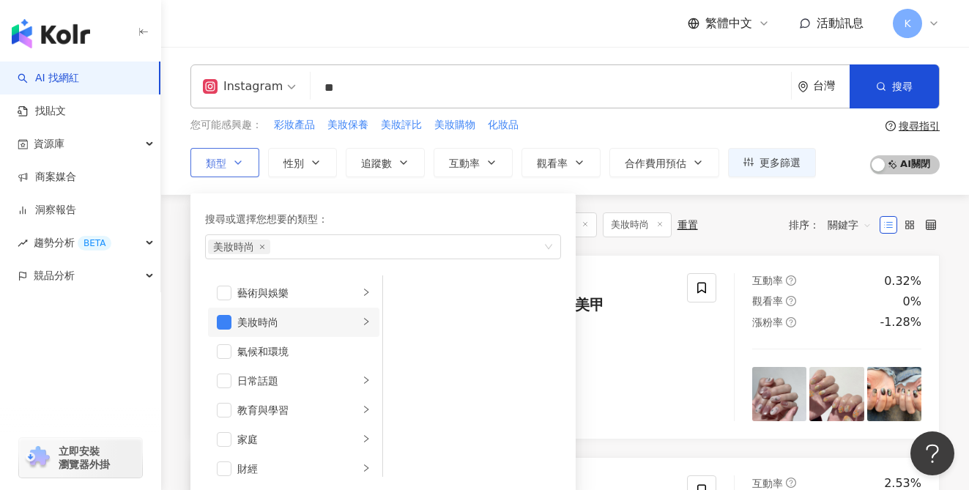
click at [343, 321] on div "美妝時尚" at bounding box center [298, 322] width 122 height 16
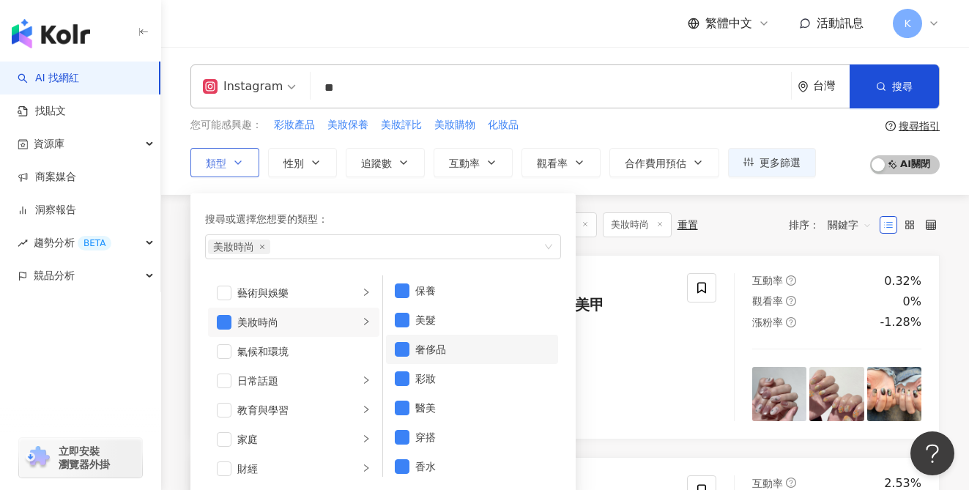
scroll to position [6, 0]
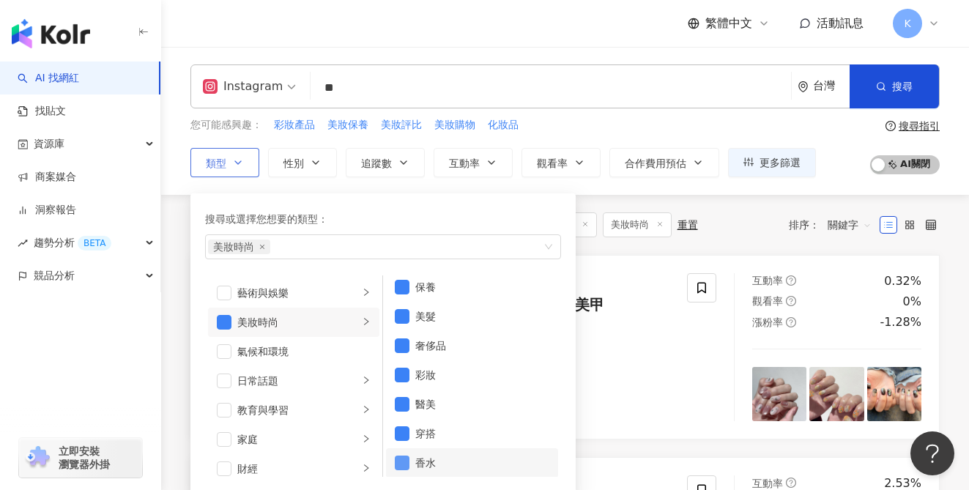
click at [399, 466] on span "button" at bounding box center [402, 462] width 15 height 15
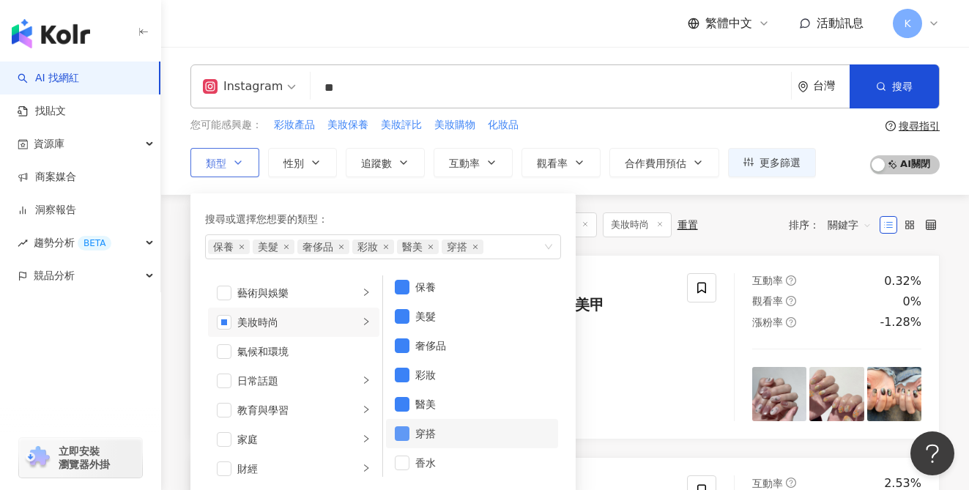
click at [398, 436] on span "button" at bounding box center [402, 433] width 15 height 15
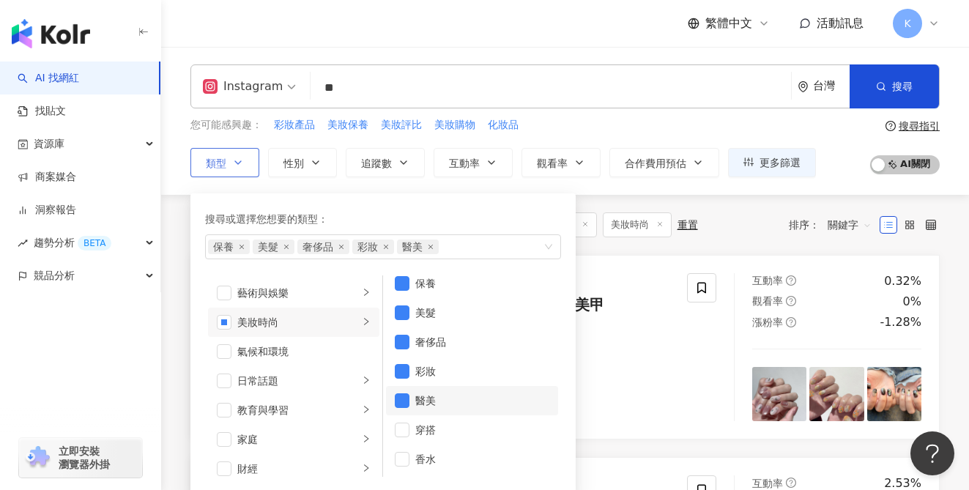
scroll to position [0, 0]
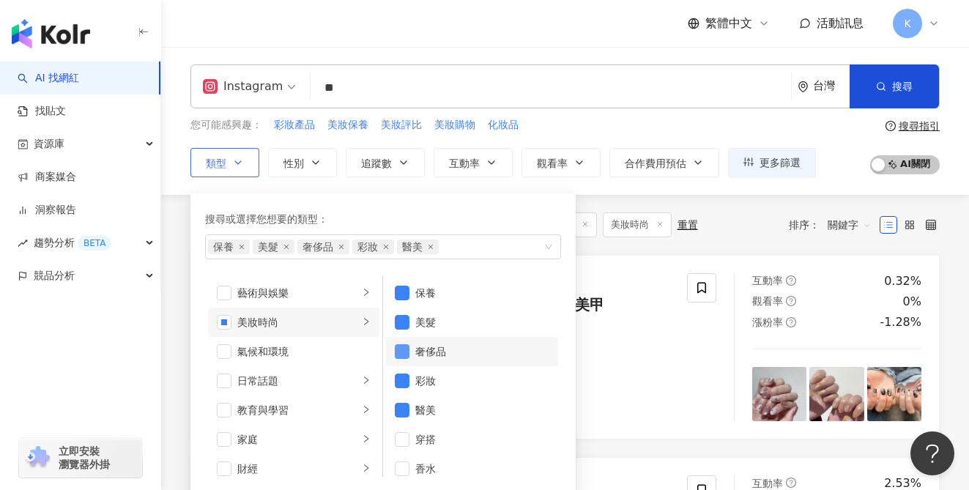
click at [399, 350] on span "button" at bounding box center [402, 351] width 15 height 15
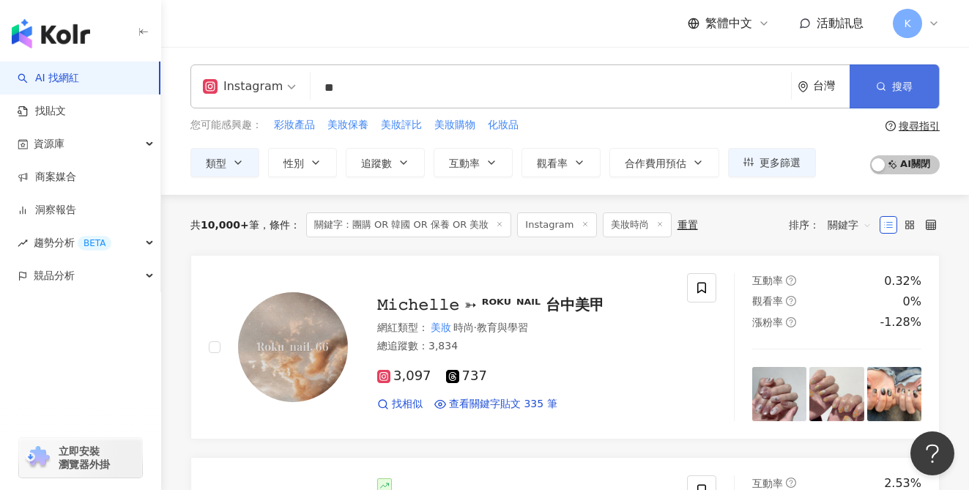
click at [880, 92] on button "搜尋" at bounding box center [893, 86] width 89 height 44
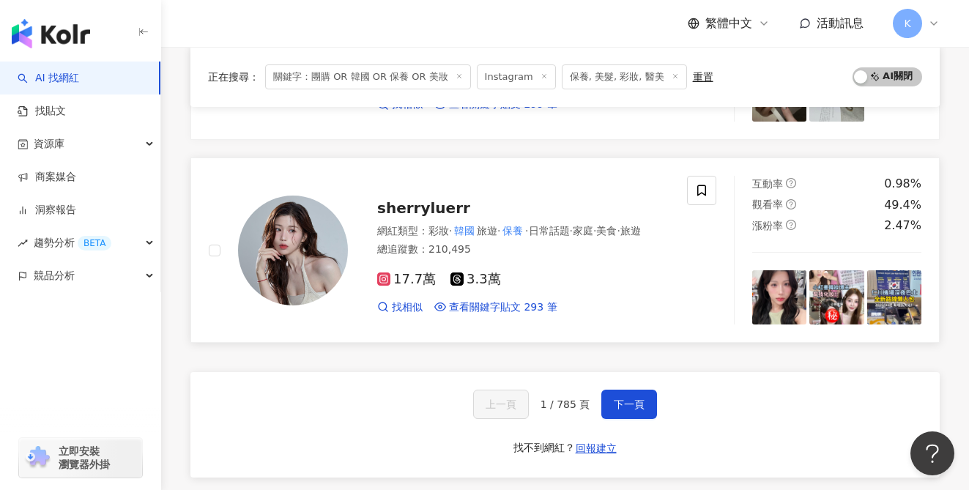
scroll to position [2197, 0]
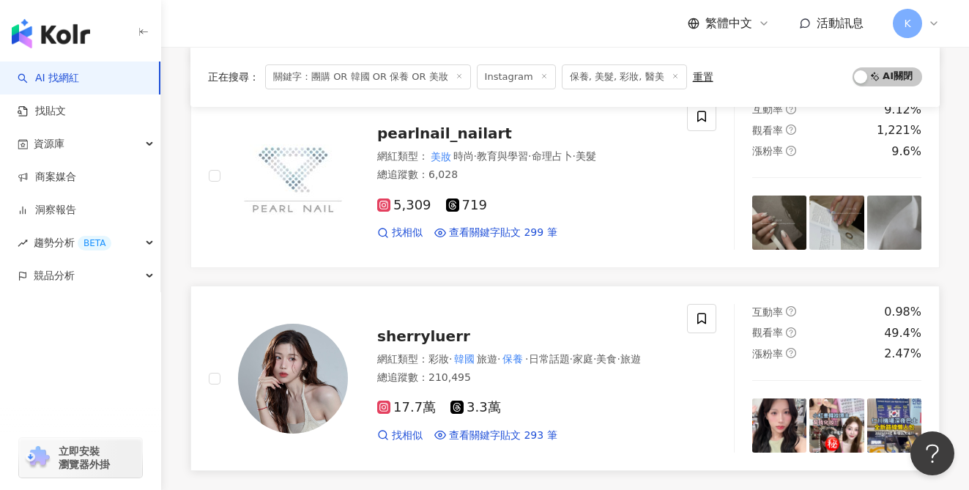
click at [403, 414] on span "17.7萬" at bounding box center [406, 407] width 59 height 15
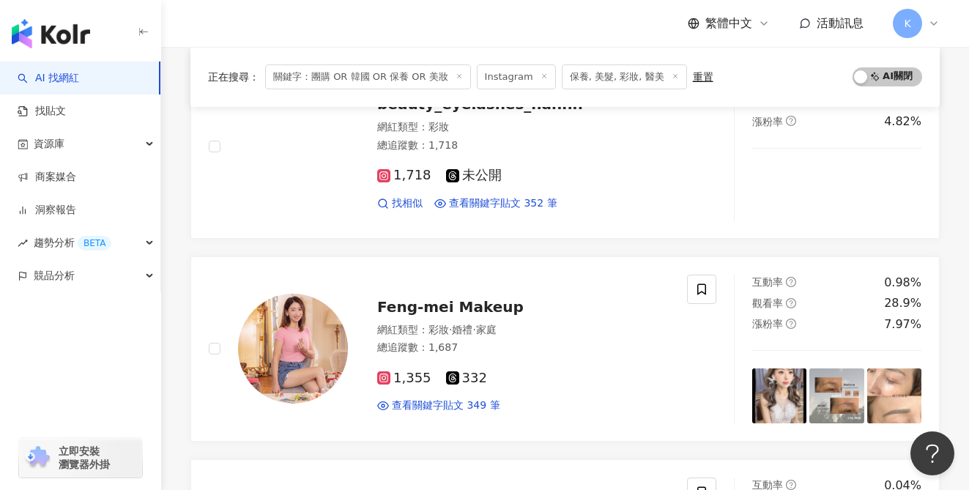
scroll to position [0, 0]
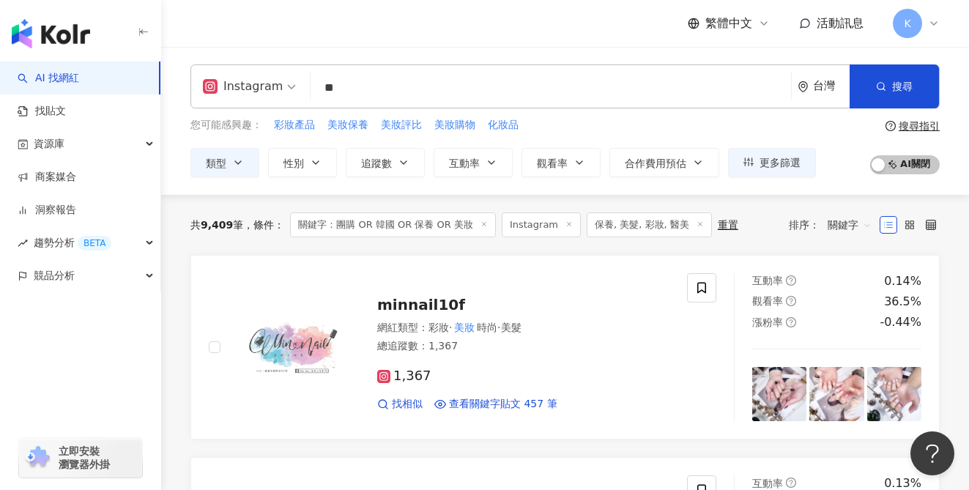
click at [403, 95] on input "**" at bounding box center [550, 88] width 469 height 28
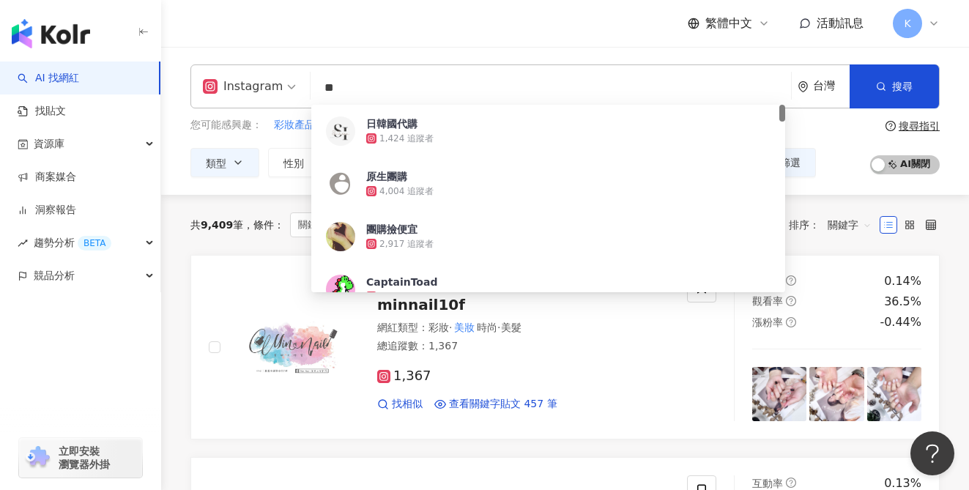
type input "*"
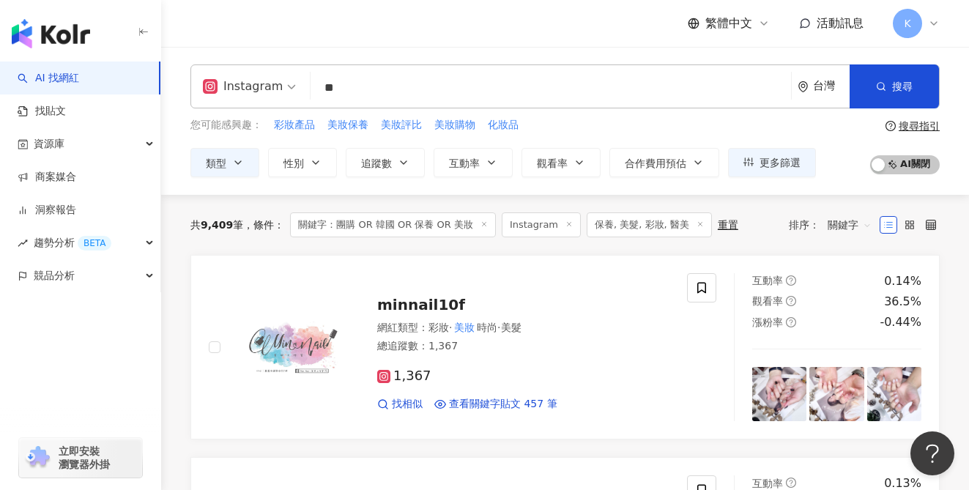
type input "**"
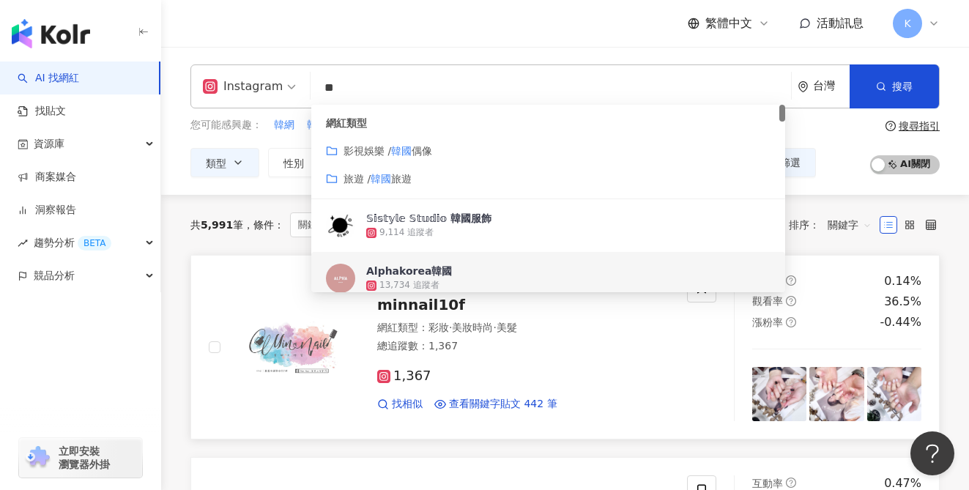
click at [664, 362] on div "1,367 找相似 查看關鍵字貼文 442 筆" at bounding box center [523, 384] width 292 height 54
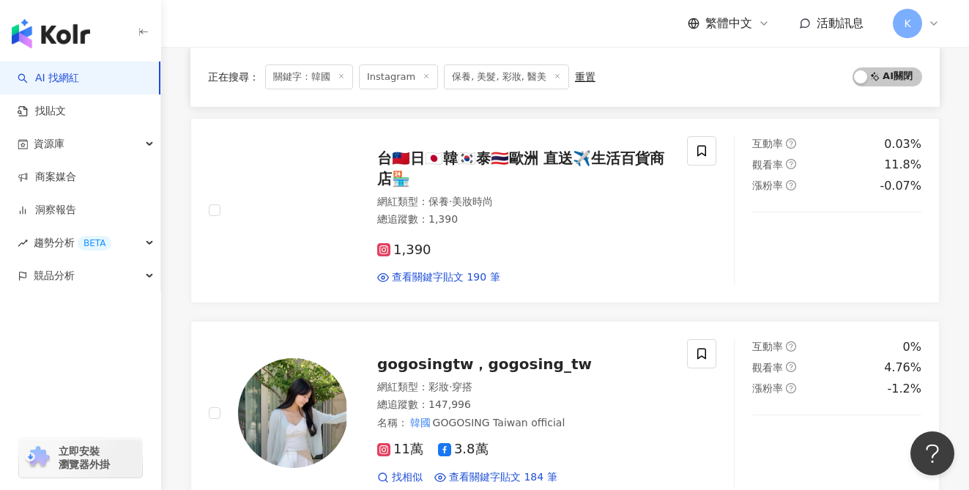
scroll to position [2375, 0]
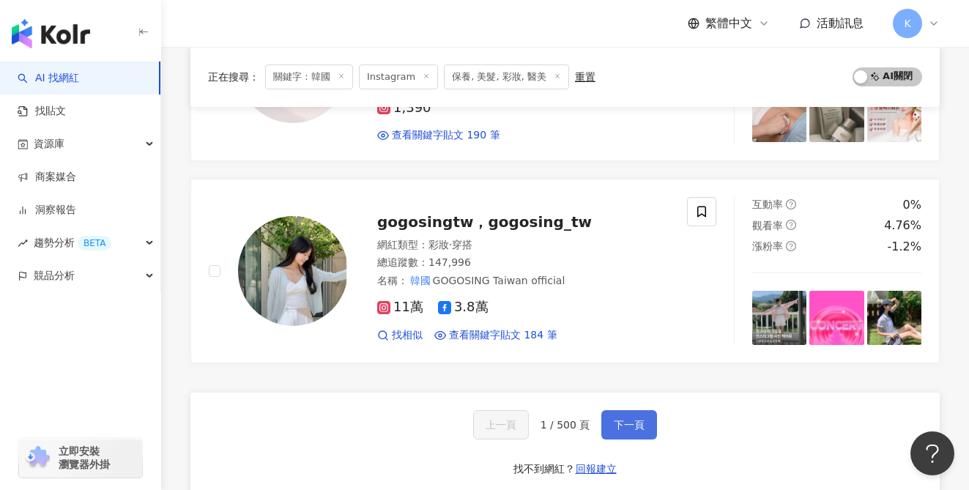
click at [634, 419] on span "下一頁" at bounding box center [629, 425] width 31 height 12
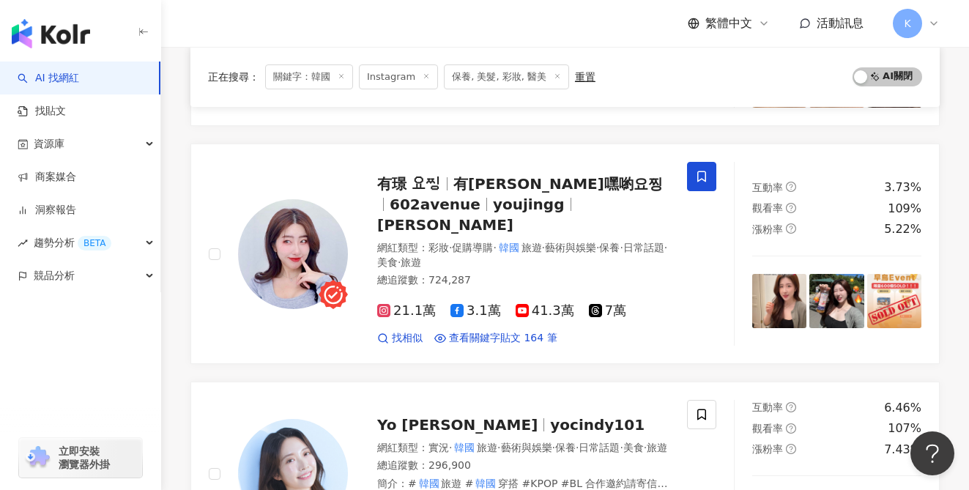
scroll to position [1128, 0]
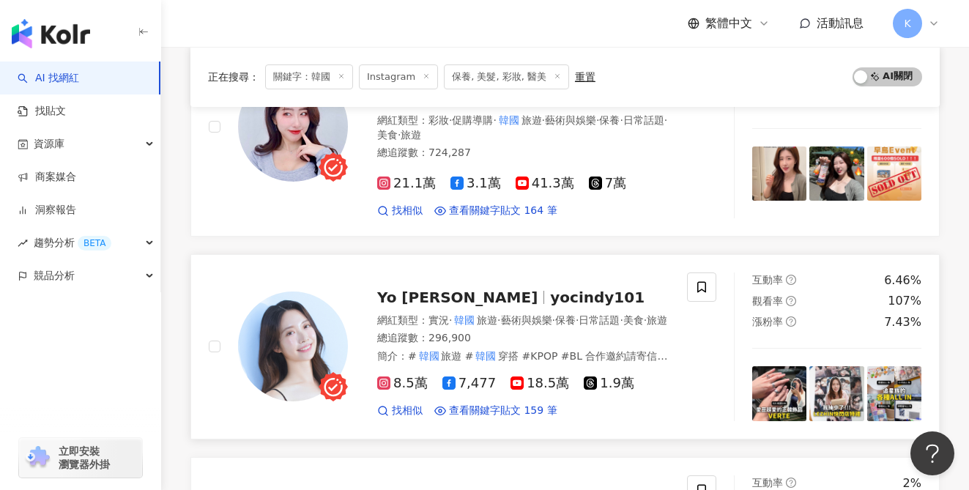
click at [408, 376] on span "8.5萬" at bounding box center [402, 383] width 51 height 15
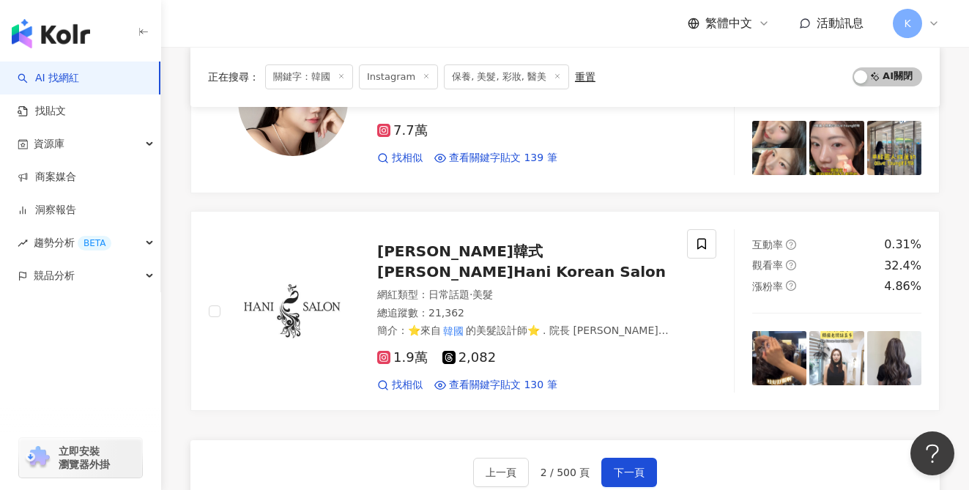
scroll to position [2388, 0]
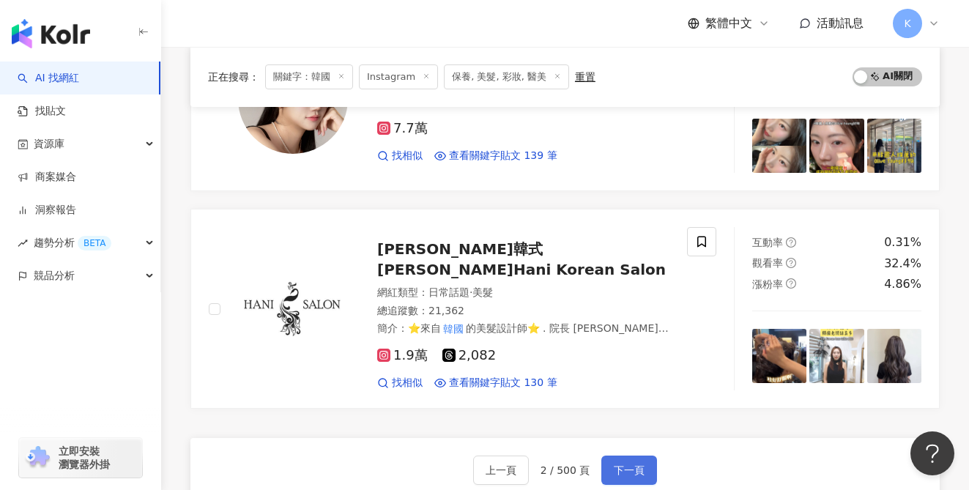
click at [609, 455] on button "下一頁" at bounding box center [629, 469] width 56 height 29
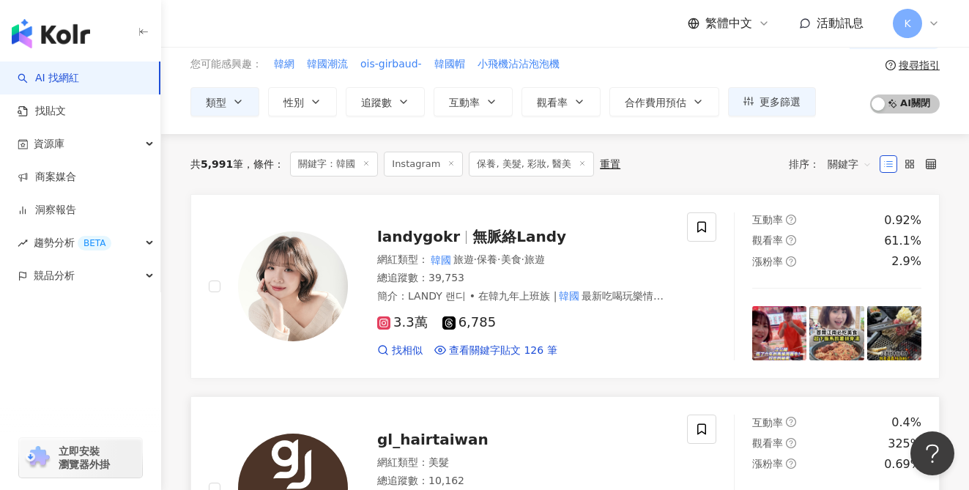
scroll to position [0, 0]
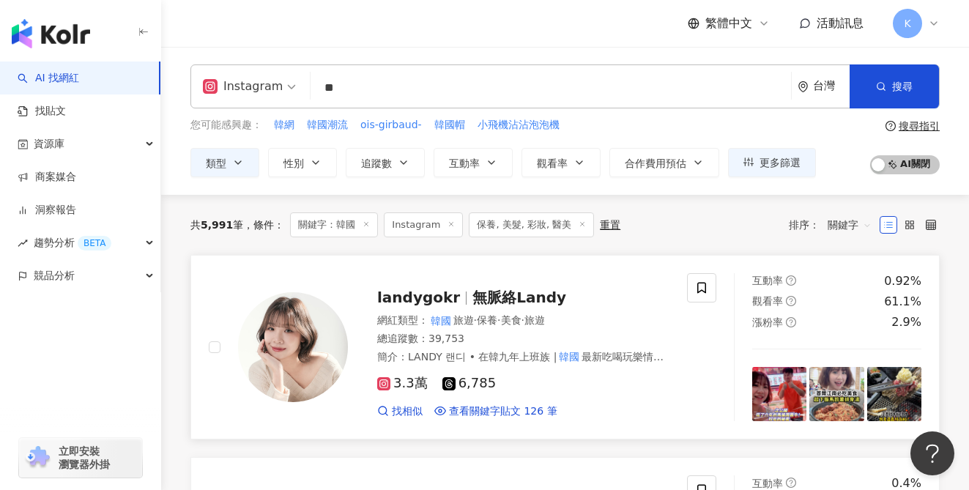
click at [415, 381] on span "3.3萬" at bounding box center [402, 383] width 51 height 15
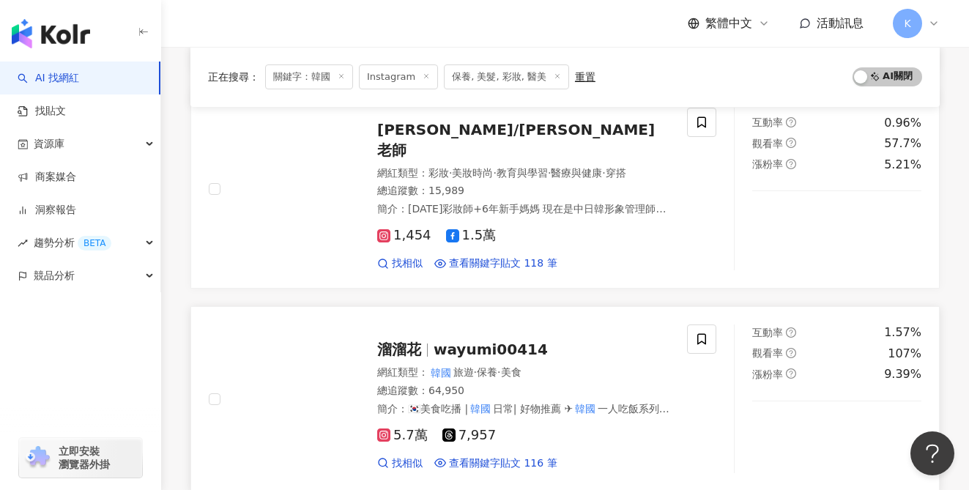
scroll to position [1177, 0]
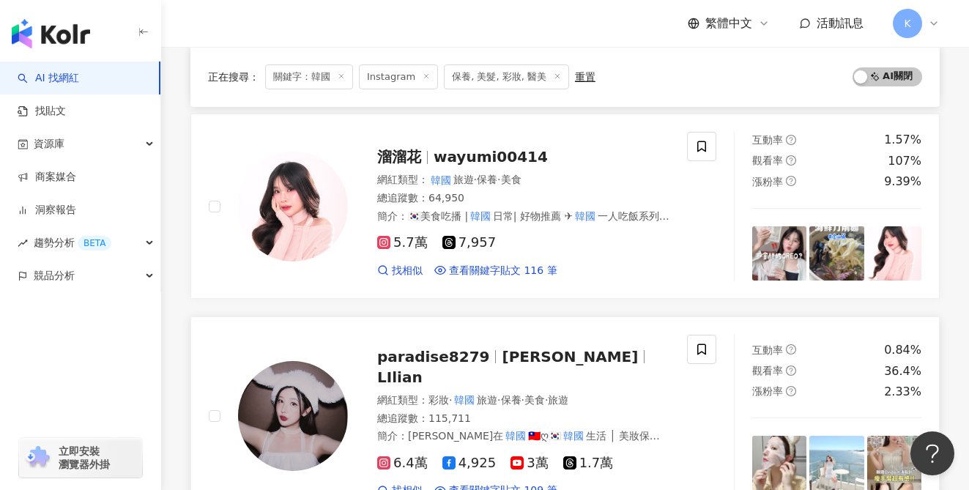
click at [413, 455] on span "6.4萬" at bounding box center [402, 462] width 51 height 15
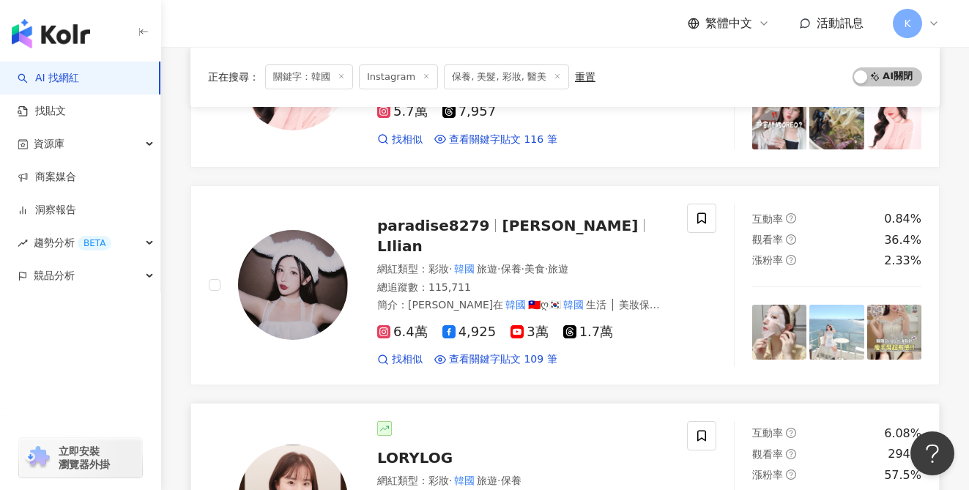
scroll to position [1082, 0]
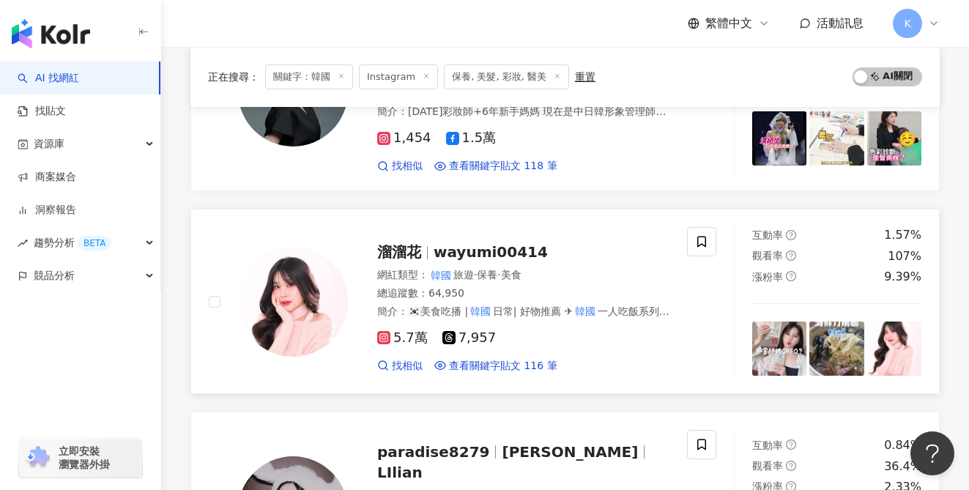
click at [399, 330] on span "5.7萬" at bounding box center [402, 337] width 51 height 15
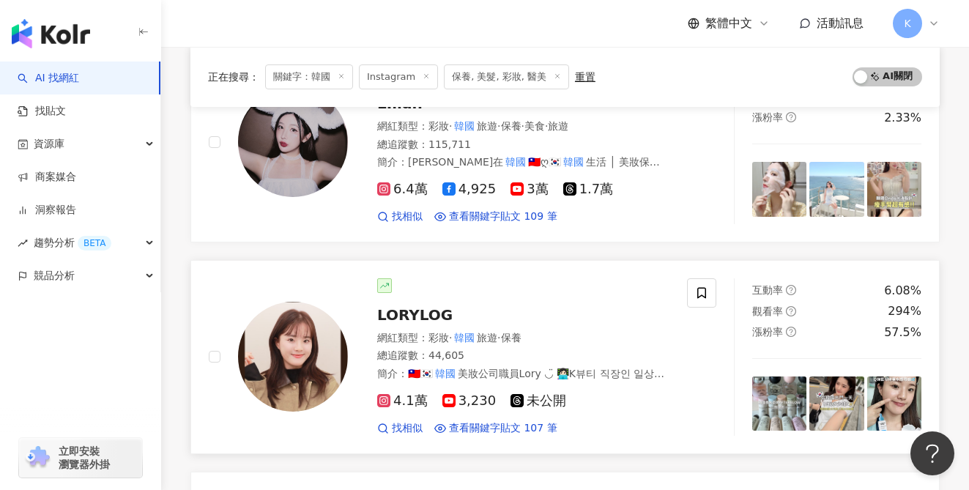
scroll to position [1593, 0]
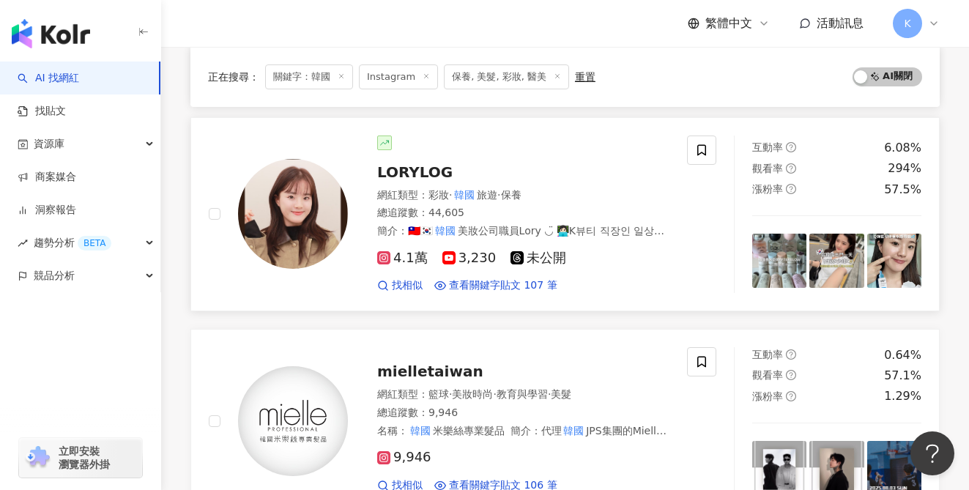
click at [411, 250] on span "4.1萬" at bounding box center [402, 257] width 51 height 15
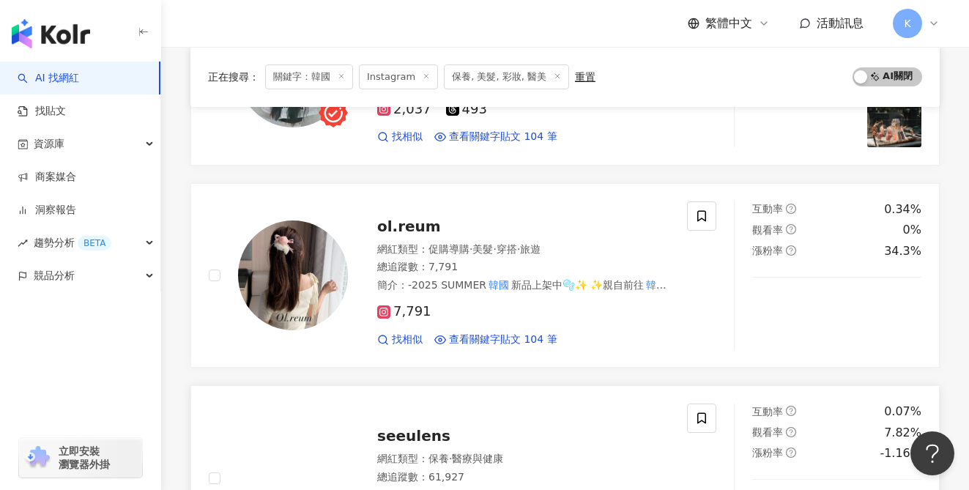
scroll to position [2324, 0]
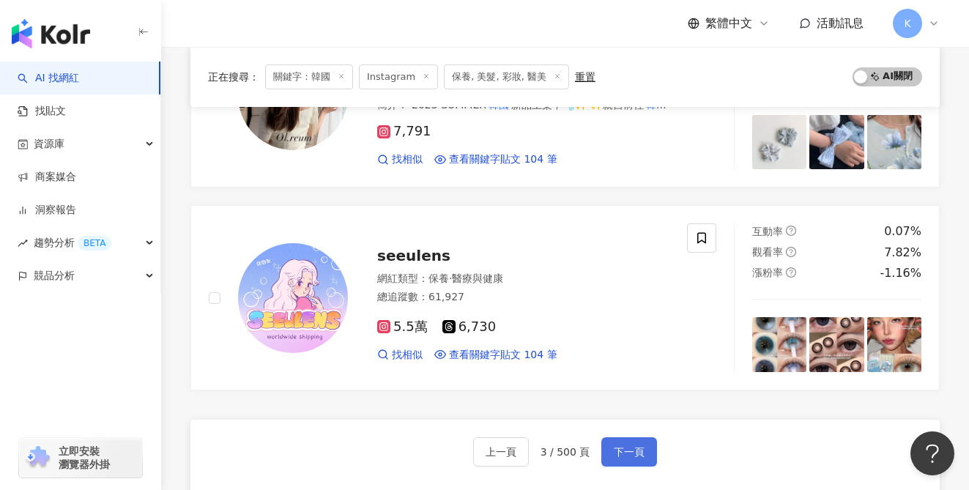
click at [619, 446] on span "下一頁" at bounding box center [629, 452] width 31 height 12
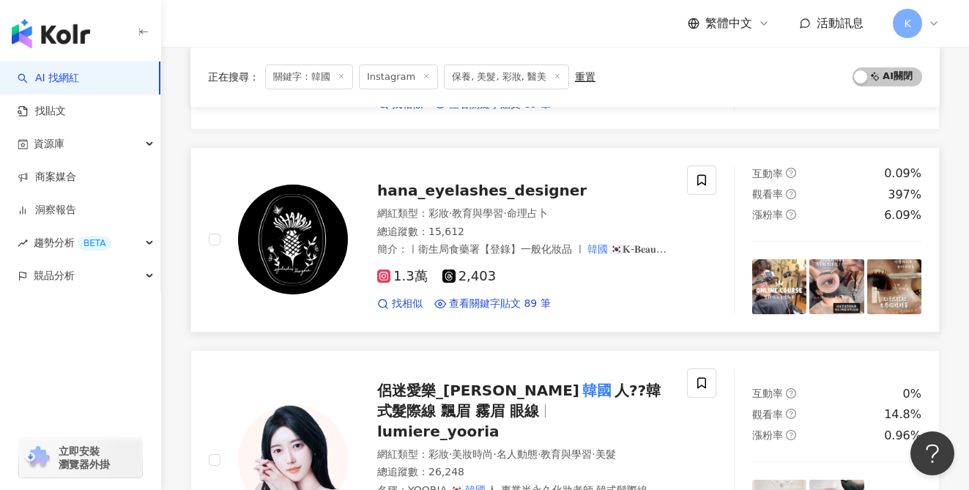
scroll to position [1462, 0]
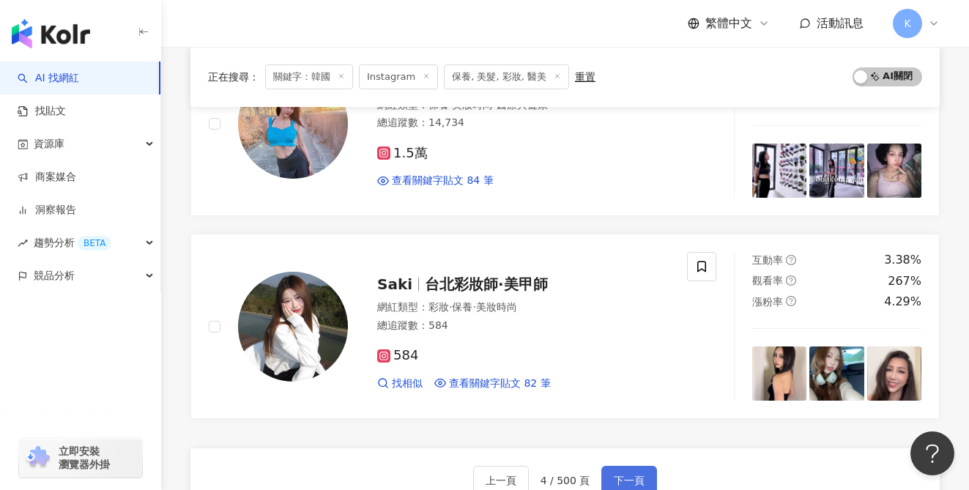
click at [621, 466] on button "下一頁" at bounding box center [629, 480] width 56 height 29
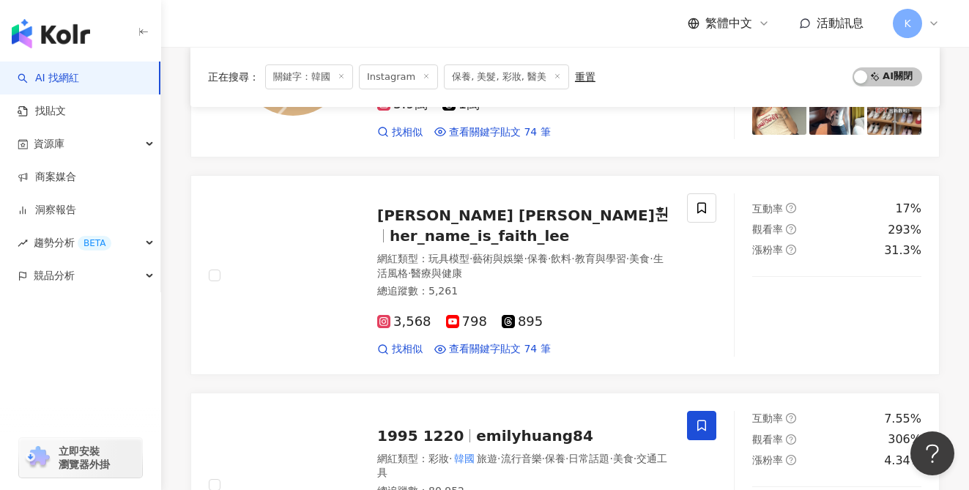
scroll to position [1817, 0]
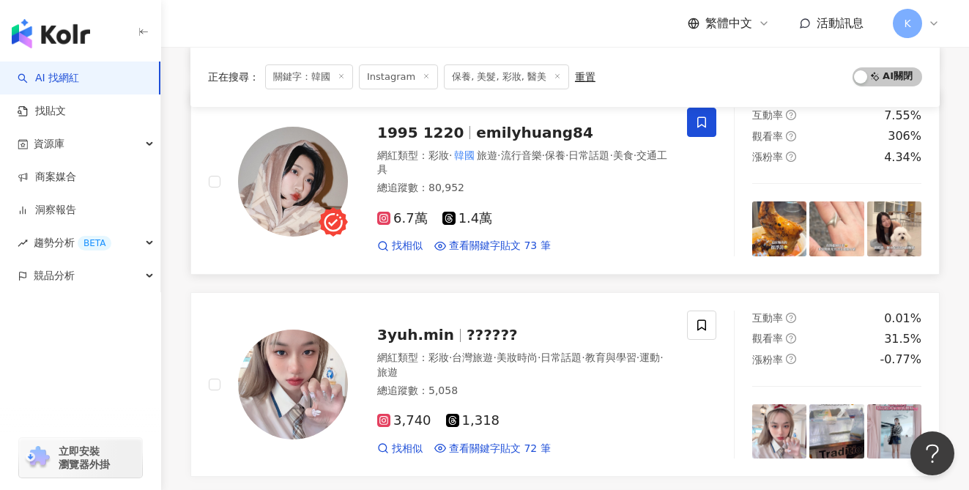
click at [397, 220] on span "6.7萬" at bounding box center [402, 218] width 51 height 15
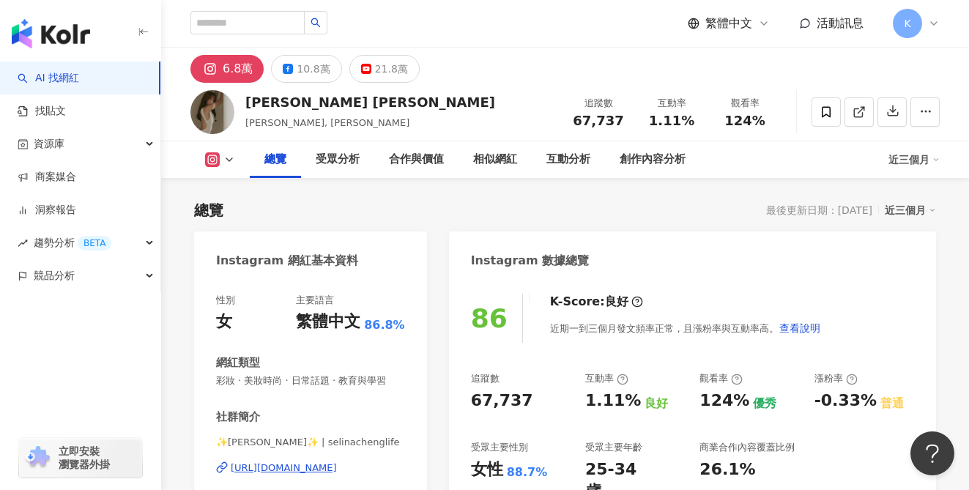
scroll to position [121, 0]
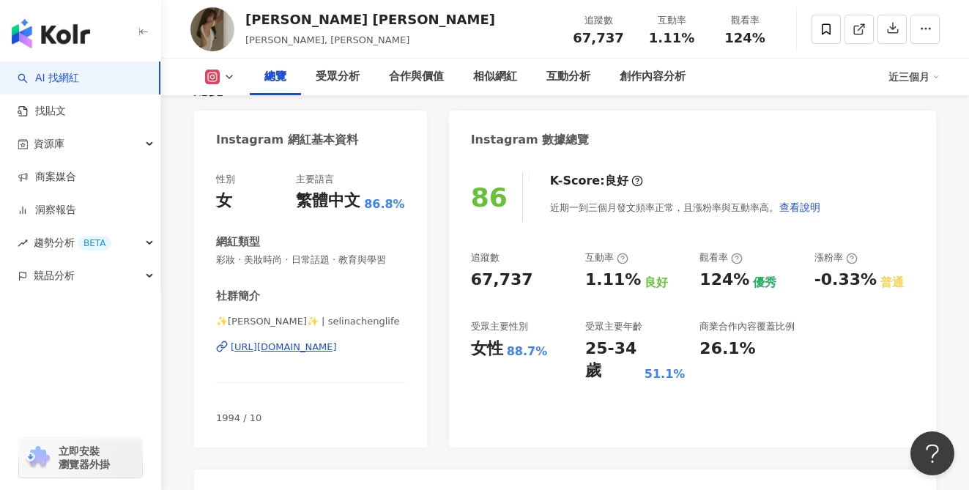
click at [329, 349] on div "https://www.instagram.com/selinachenglife/" at bounding box center [284, 346] width 106 height 13
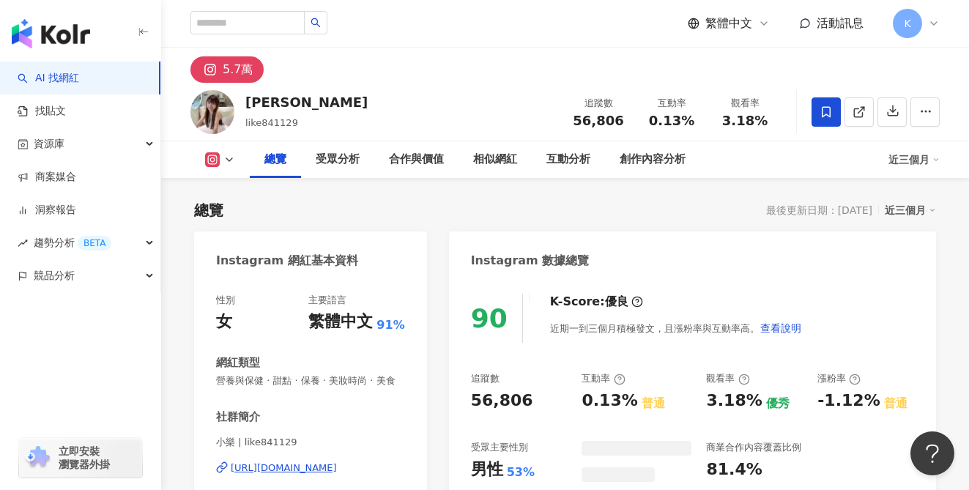
scroll to position [110, 0]
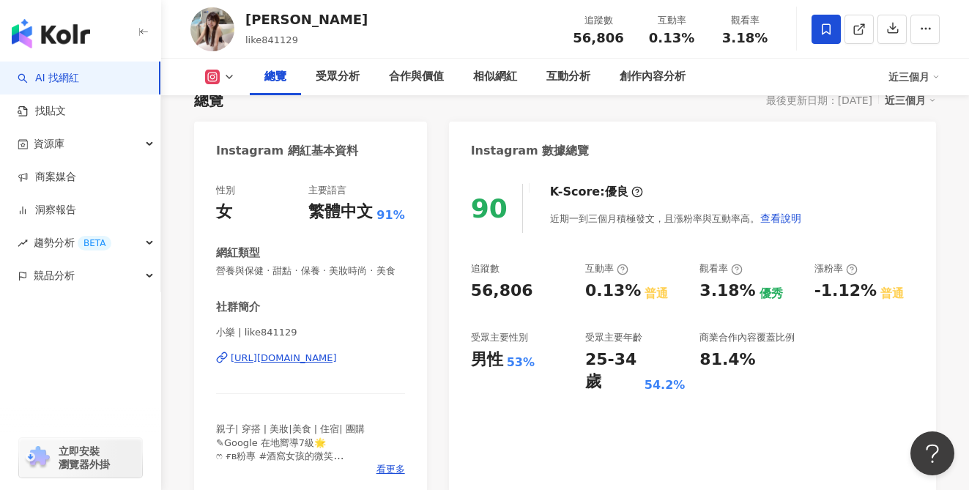
click at [337, 360] on div "https://www.instagram.com/like841129/" at bounding box center [284, 357] width 106 height 13
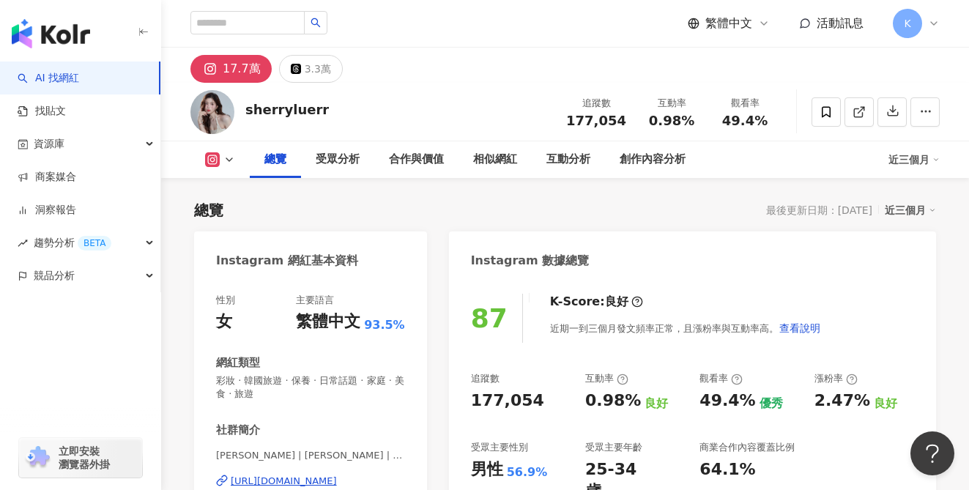
scroll to position [127, 0]
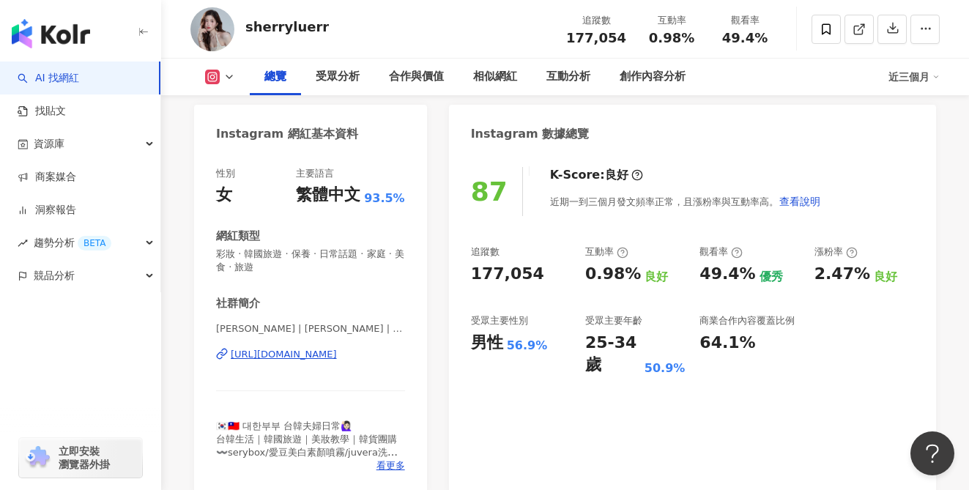
click at [337, 357] on div "https://www.instagram.com/sherryluerr/" at bounding box center [284, 354] width 106 height 13
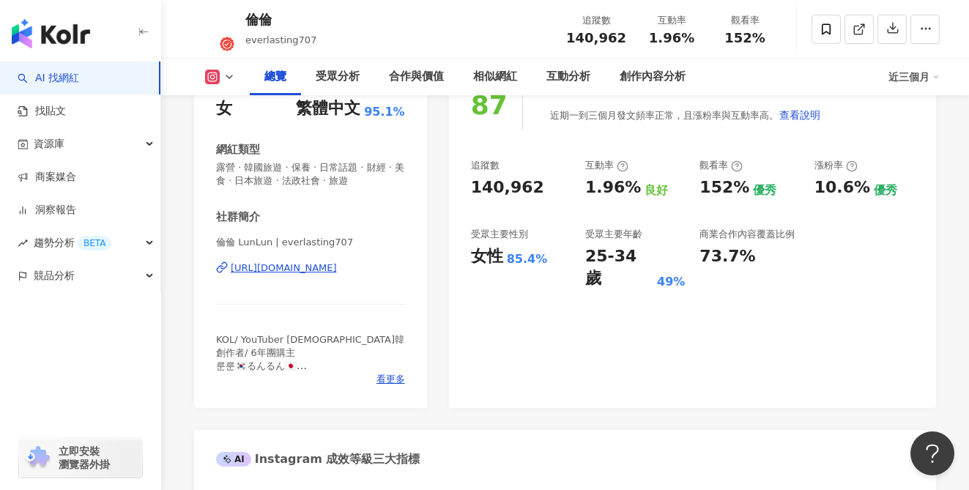
scroll to position [219, 0]
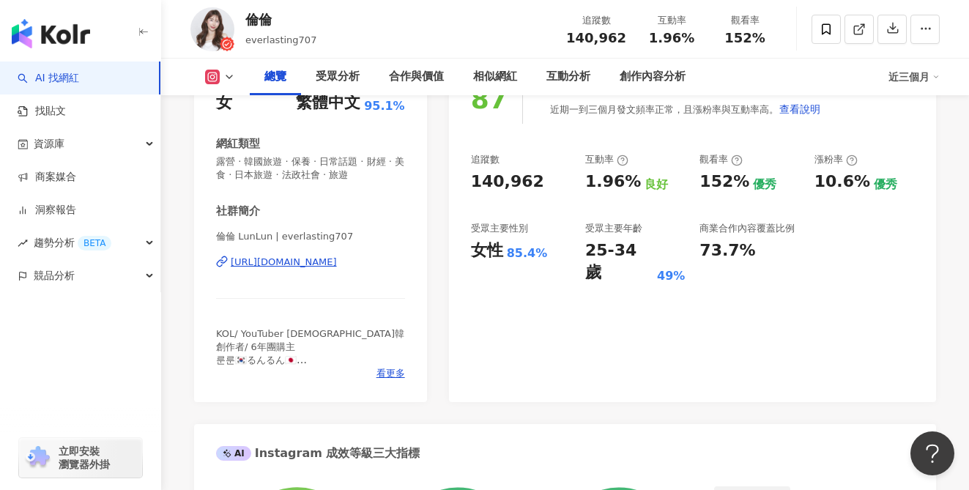
click at [337, 263] on div "[URL][DOMAIN_NAME]" at bounding box center [284, 262] width 106 height 13
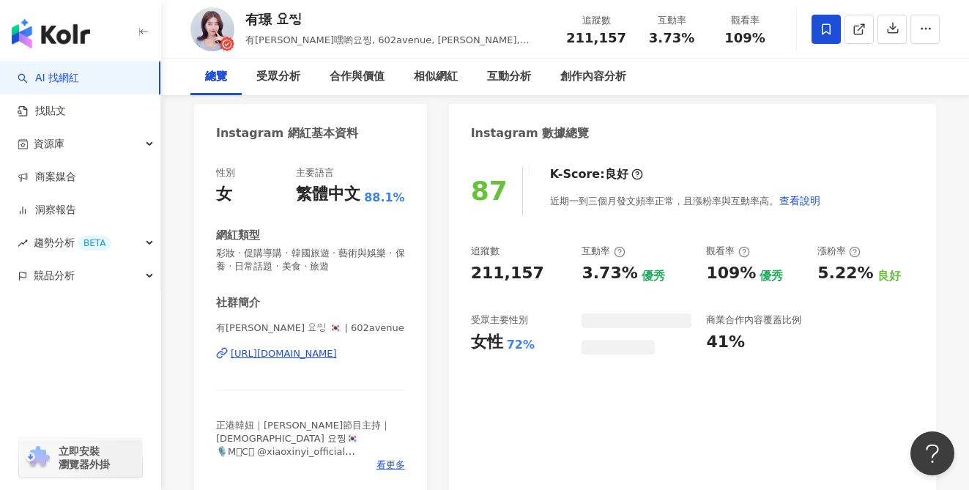
click at [337, 347] on div "[URL][DOMAIN_NAME]" at bounding box center [284, 353] width 106 height 13
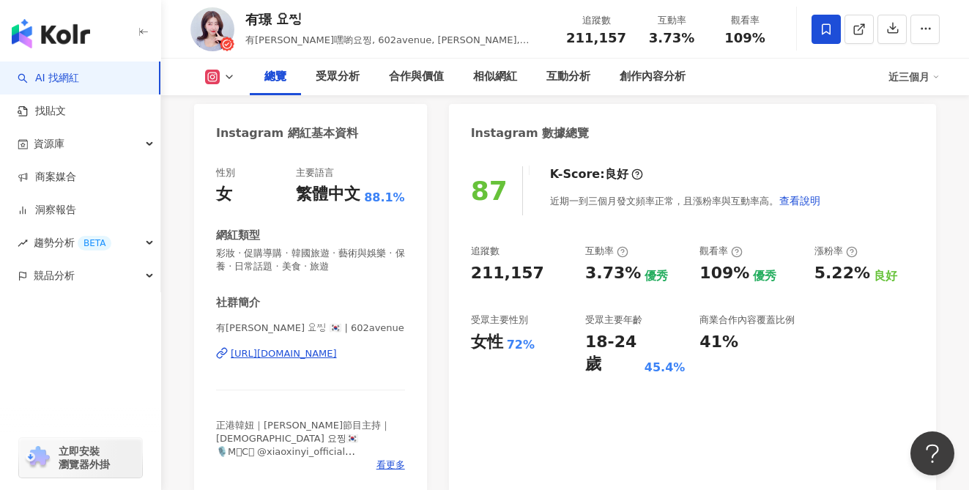
scroll to position [135, 0]
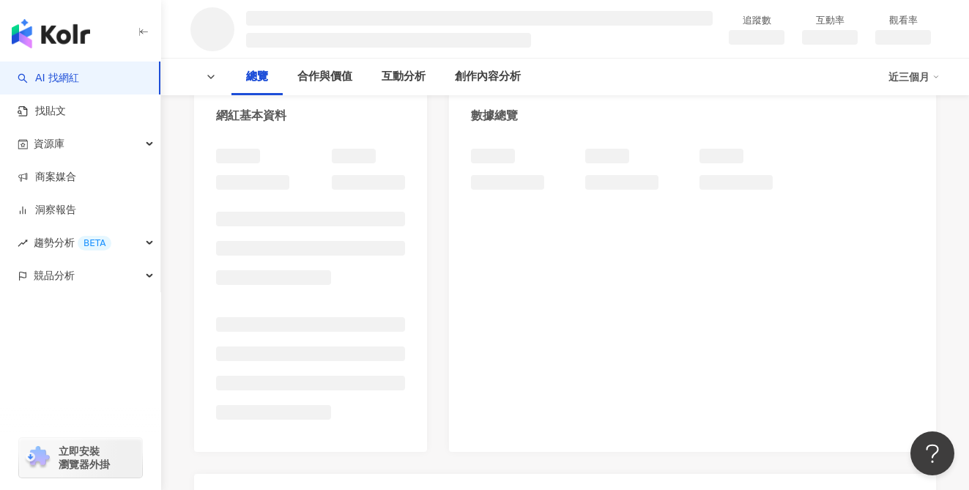
scroll to position [268, 0]
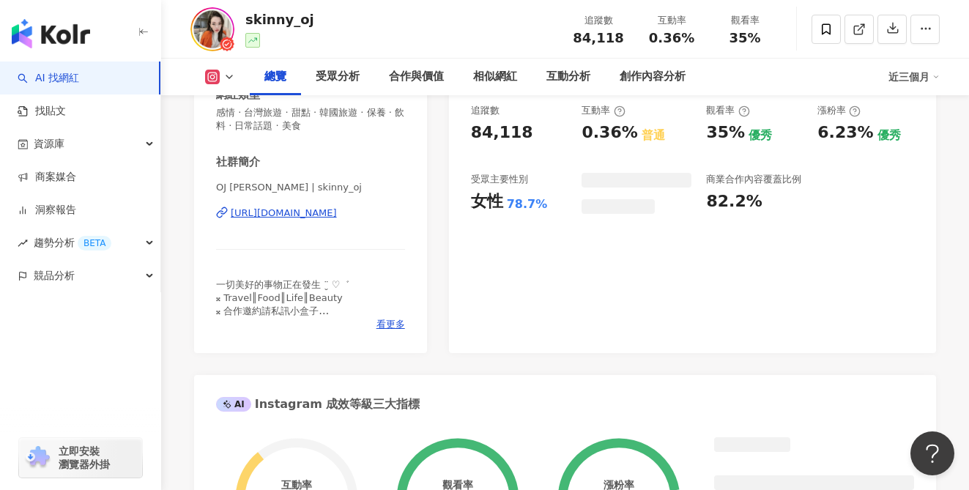
click at [365, 205] on div "OJ [PERSON_NAME] | skinny_oj [URL][DOMAIN_NAME]" at bounding box center [310, 224] width 189 height 86
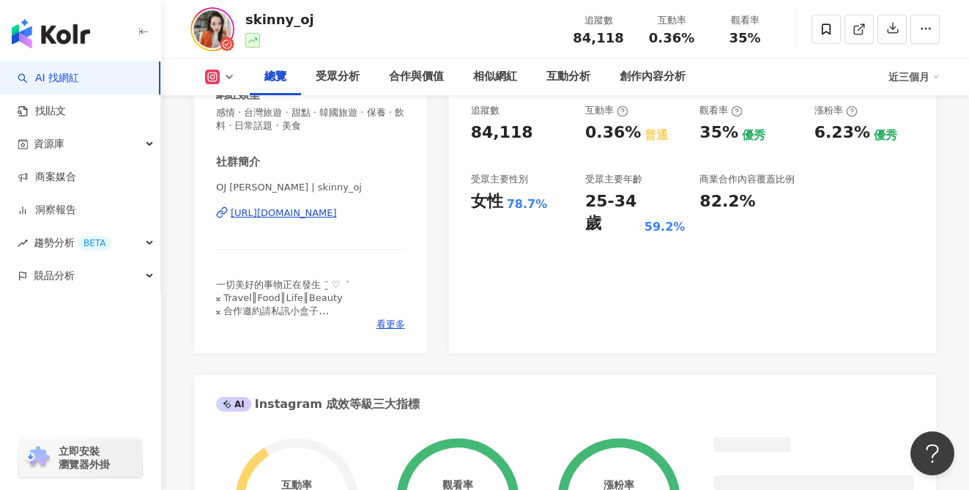
click at [337, 218] on div "[URL][DOMAIN_NAME]" at bounding box center [284, 212] width 106 height 13
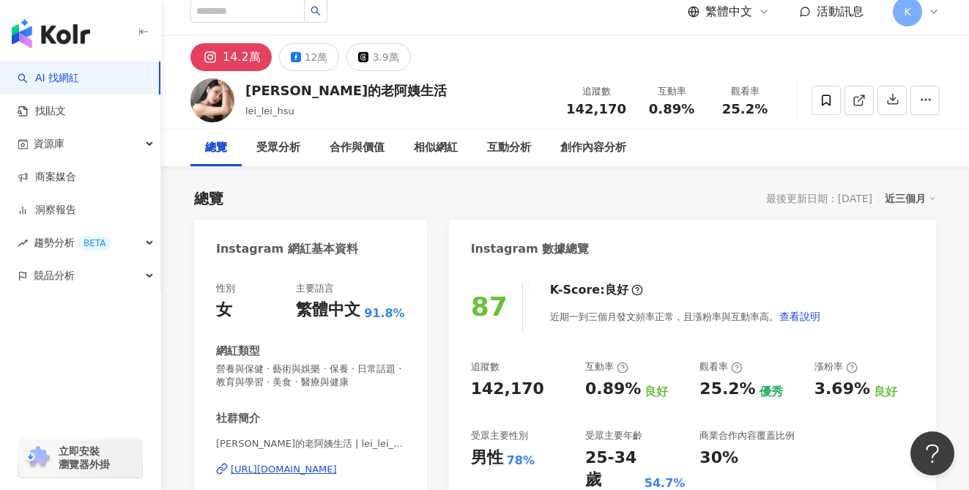
scroll to position [143, 0]
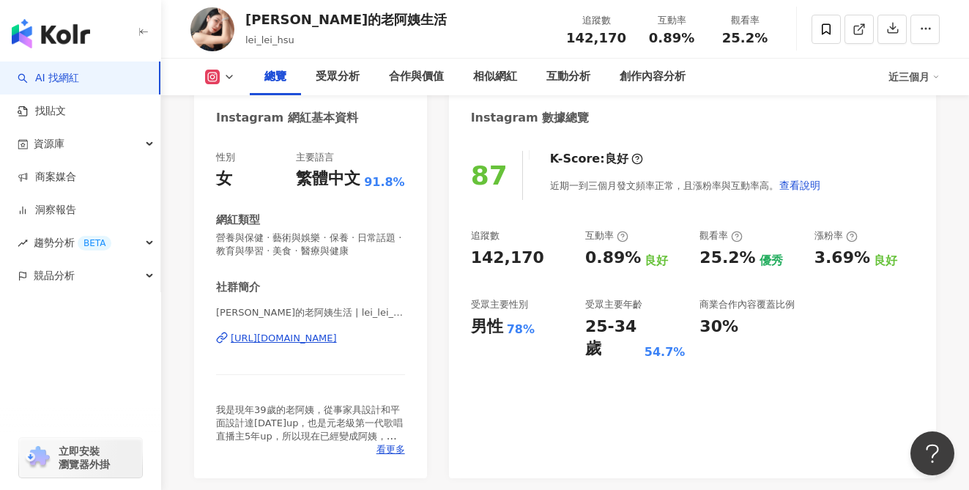
click at [337, 336] on div "https://www.instagram.com/lei_lei_hsu/" at bounding box center [284, 338] width 106 height 13
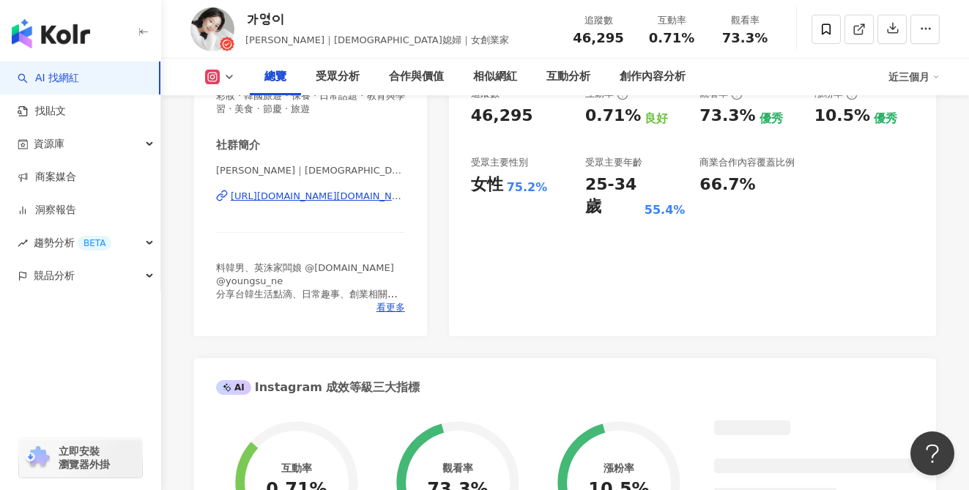
scroll to position [312, 0]
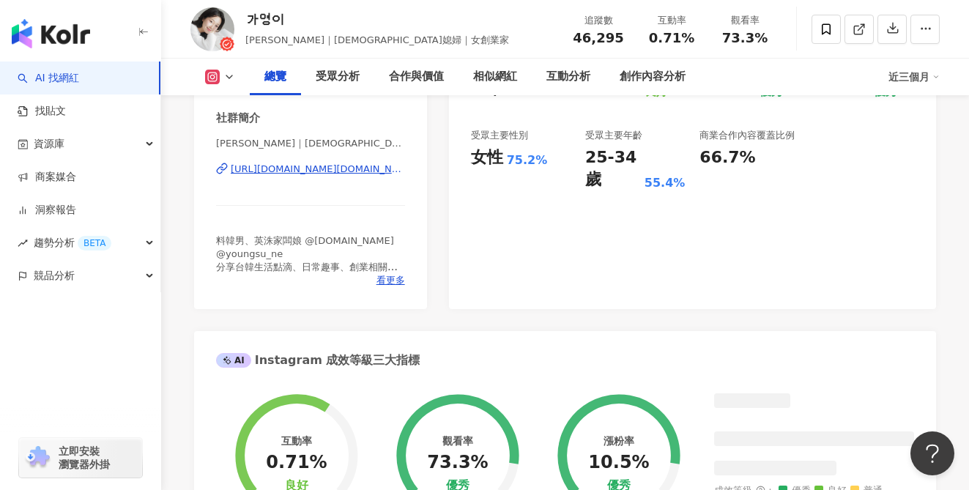
click at [343, 171] on div "https://www.instagram.com/ga02.chu/" at bounding box center [318, 169] width 174 height 13
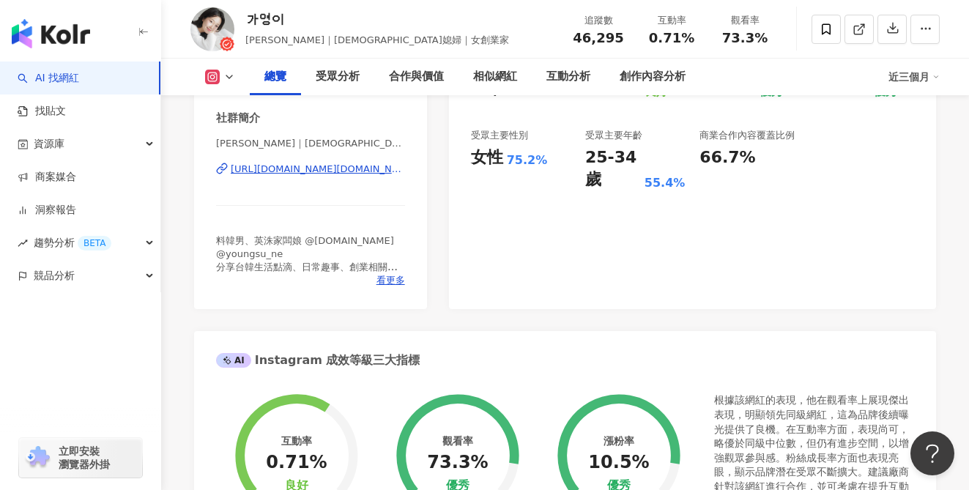
scroll to position [4459, 0]
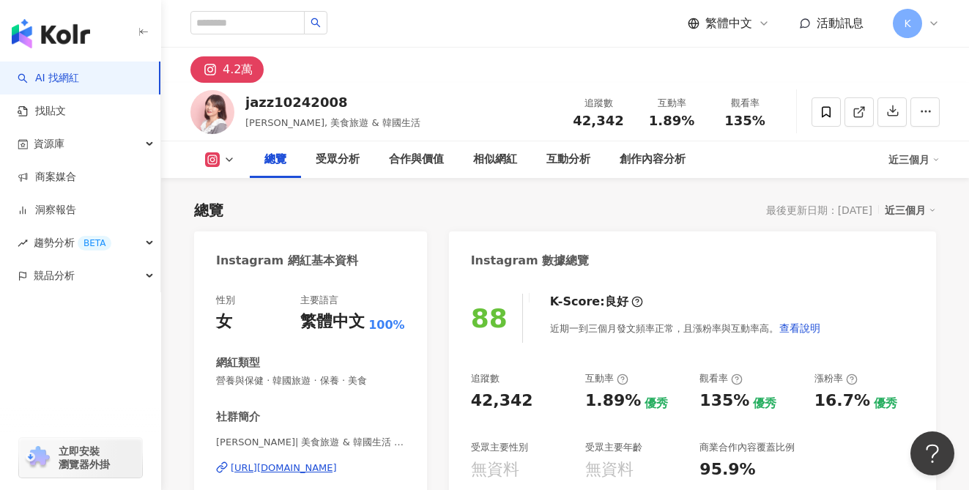
scroll to position [30, 0]
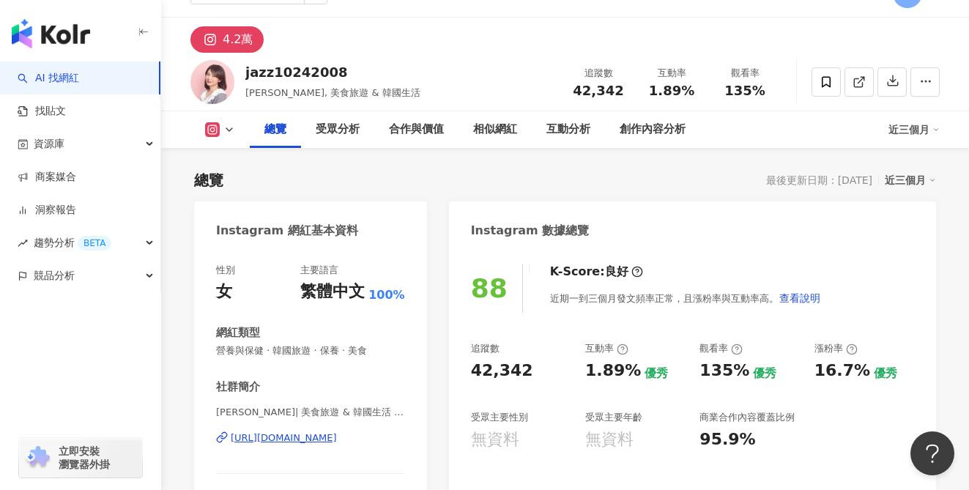
click at [337, 441] on div "https://www.instagram.com/jazz10242008/" at bounding box center [284, 437] width 106 height 13
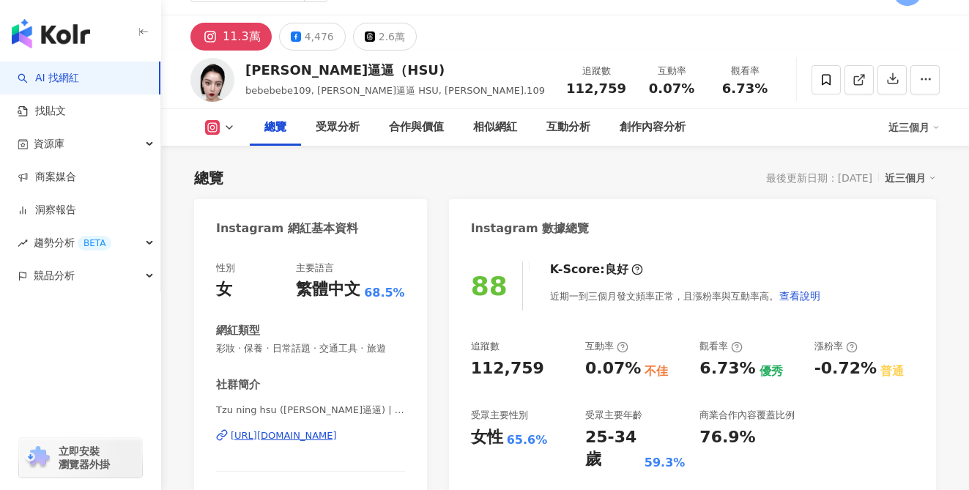
scroll to position [140, 0]
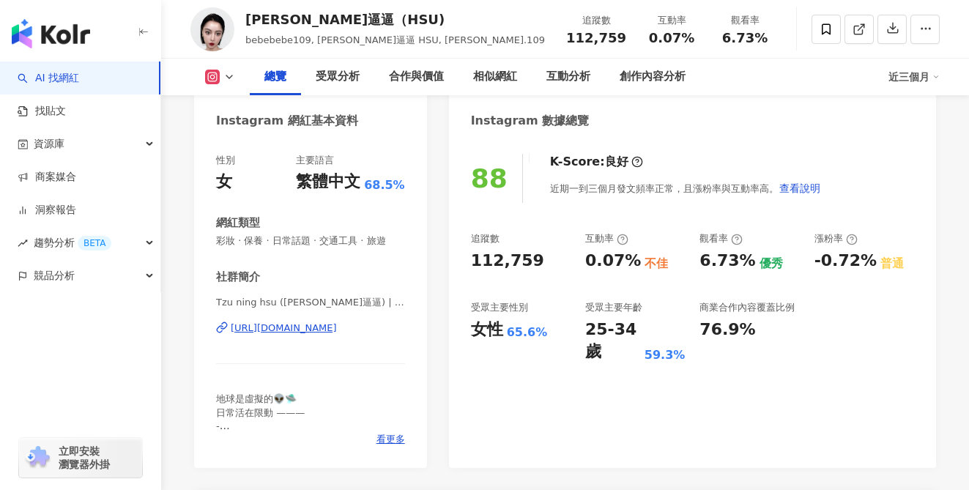
click at [337, 327] on div "[URL][DOMAIN_NAME]" at bounding box center [284, 327] width 106 height 13
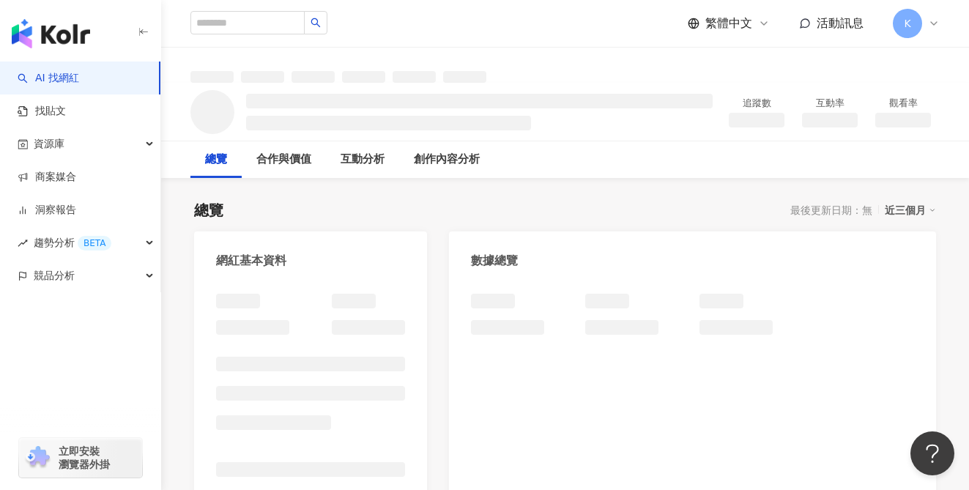
scroll to position [88, 0]
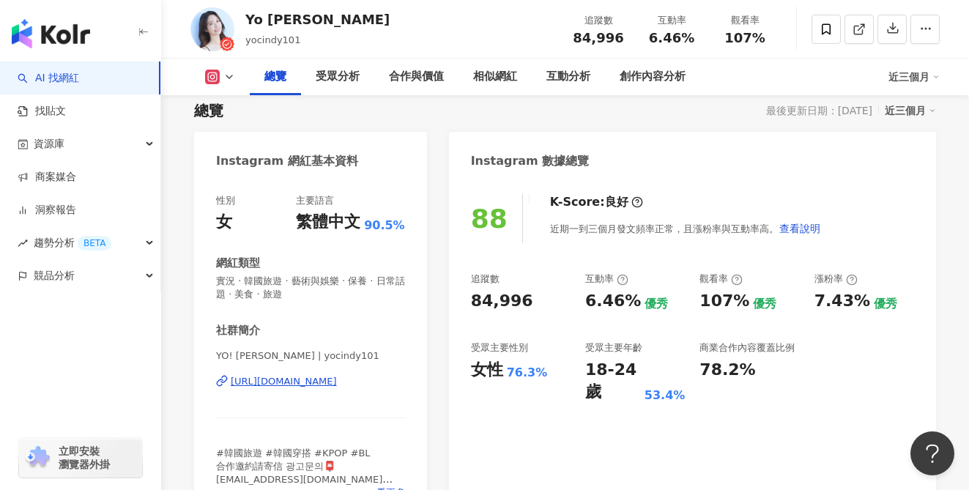
scroll to position [113, 0]
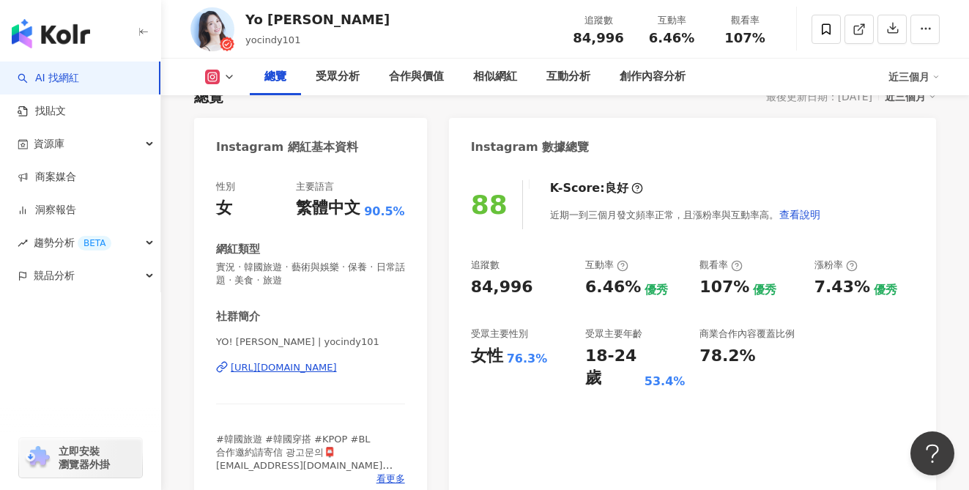
click at [337, 369] on div "https://www.instagram.com/yocindy101/" at bounding box center [284, 367] width 106 height 13
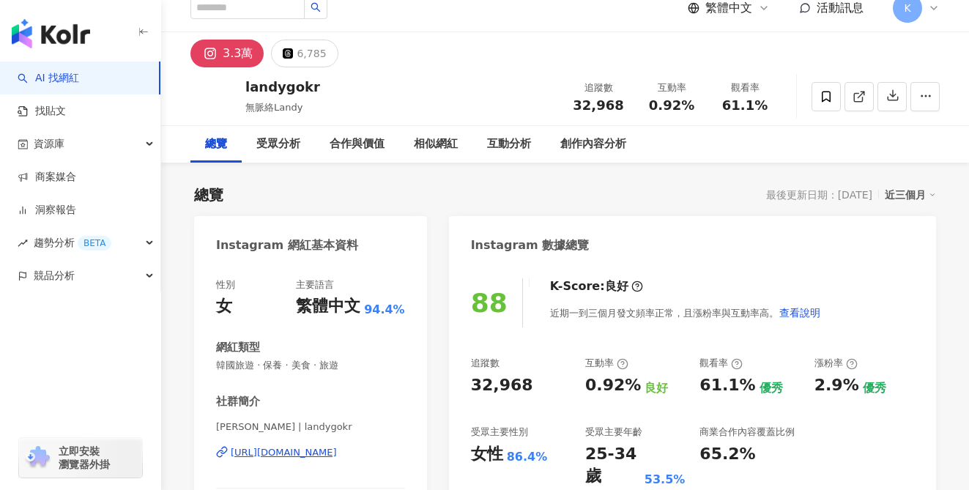
scroll to position [27, 0]
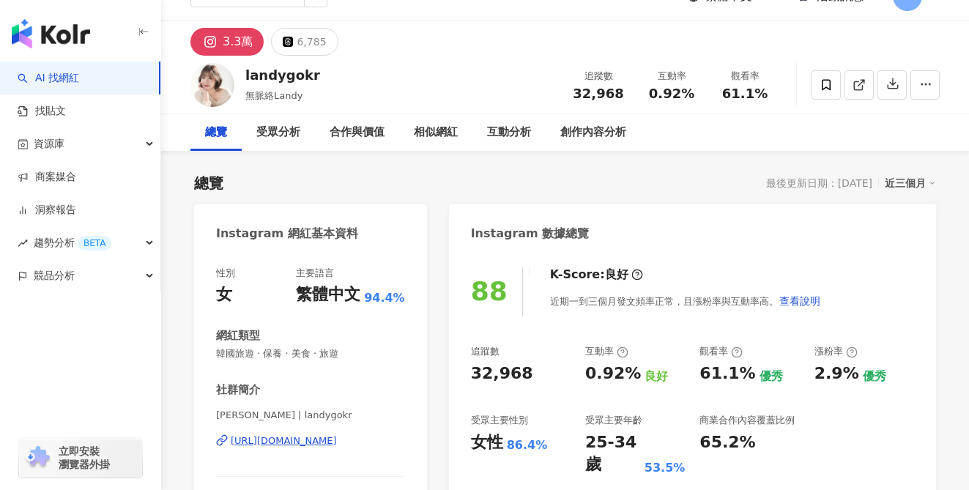
click at [337, 441] on div "https://www.instagram.com/landygokr/" at bounding box center [284, 440] width 106 height 13
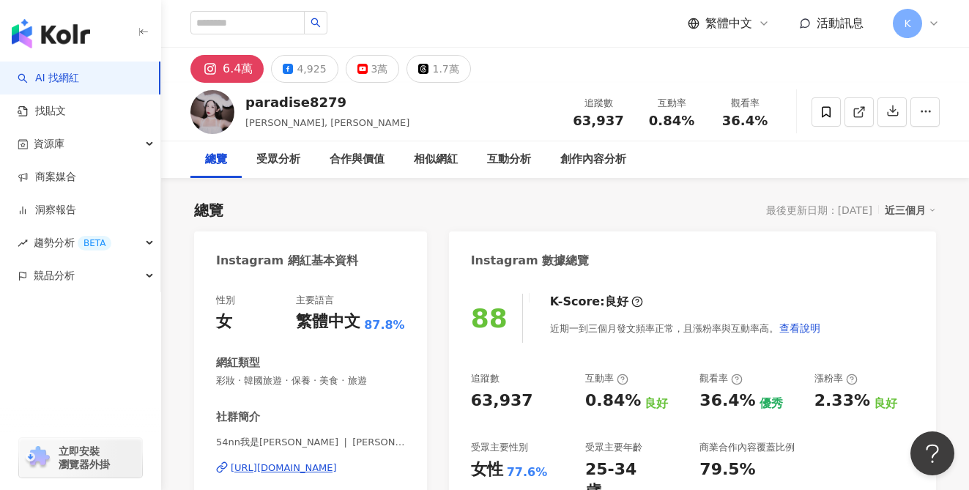
scroll to position [141, 0]
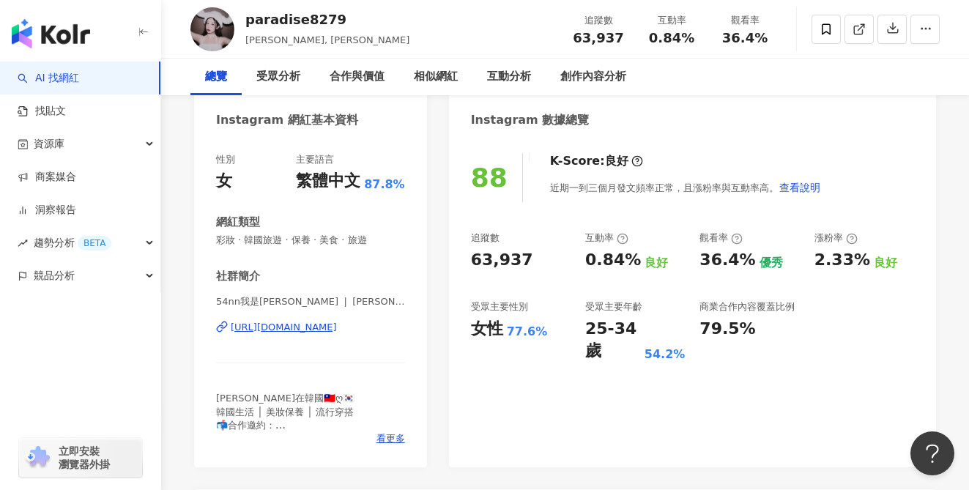
click at [335, 326] on div "https://www.instagram.com/paradise9319_/" at bounding box center [284, 327] width 106 height 13
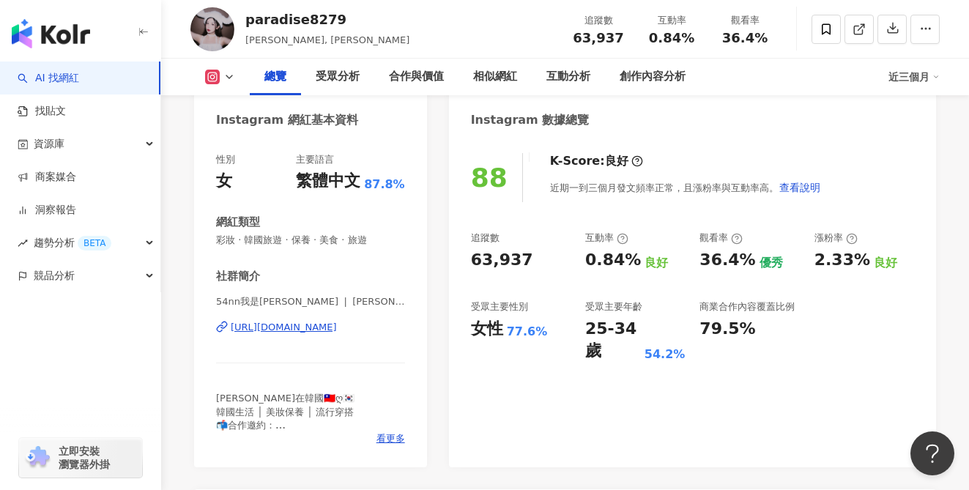
scroll to position [0, 0]
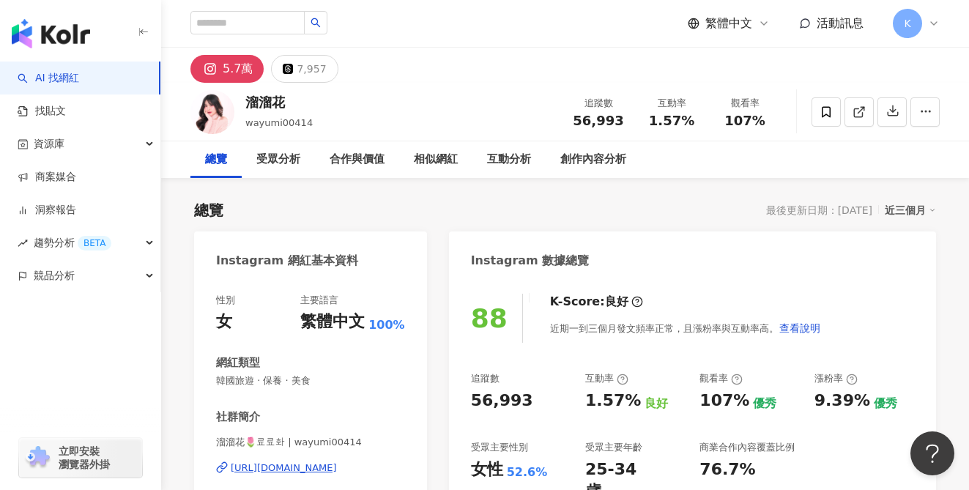
scroll to position [30, 0]
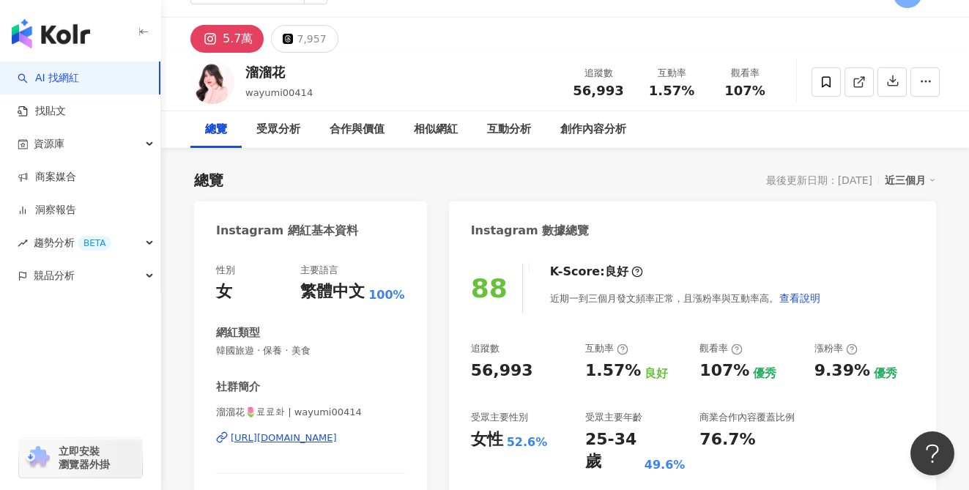
click at [324, 440] on div "[URL][DOMAIN_NAME]" at bounding box center [284, 437] width 106 height 13
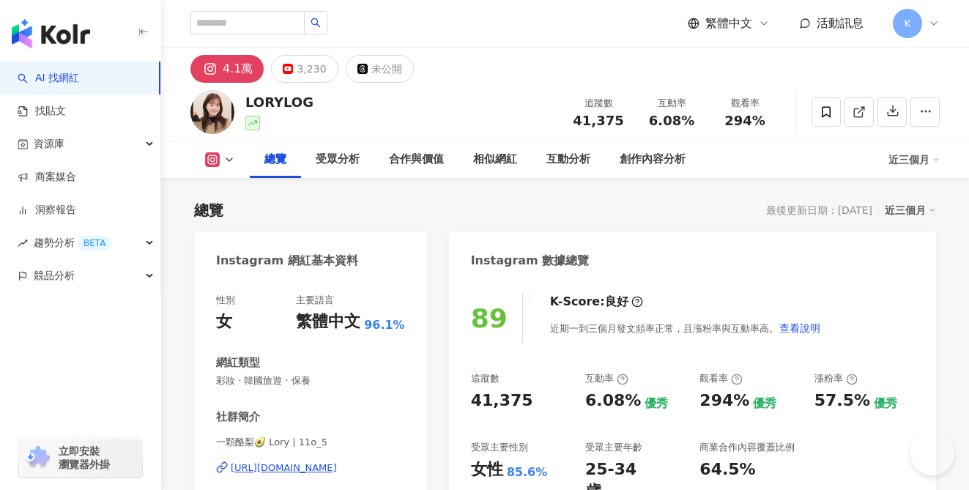
scroll to position [27, 0]
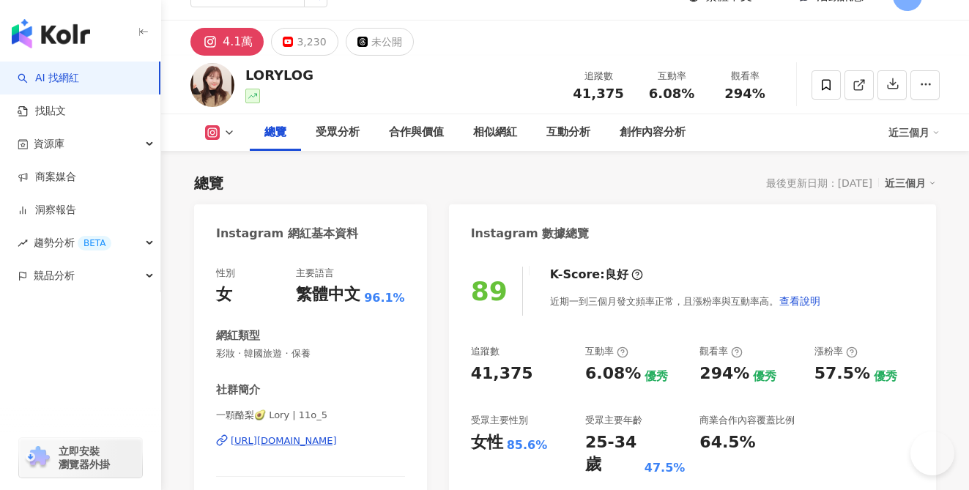
click at [324, 442] on div "https://www.instagram.com/11o_5/" at bounding box center [284, 440] width 106 height 13
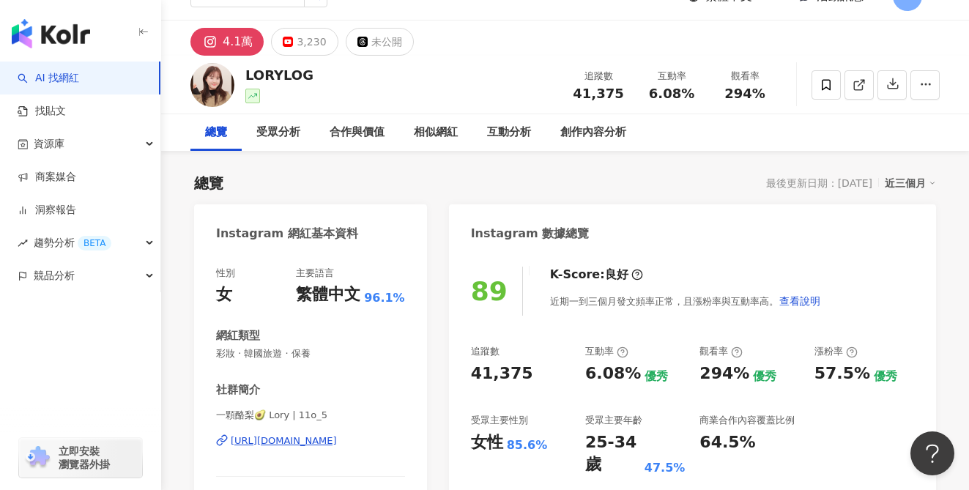
scroll to position [0, 0]
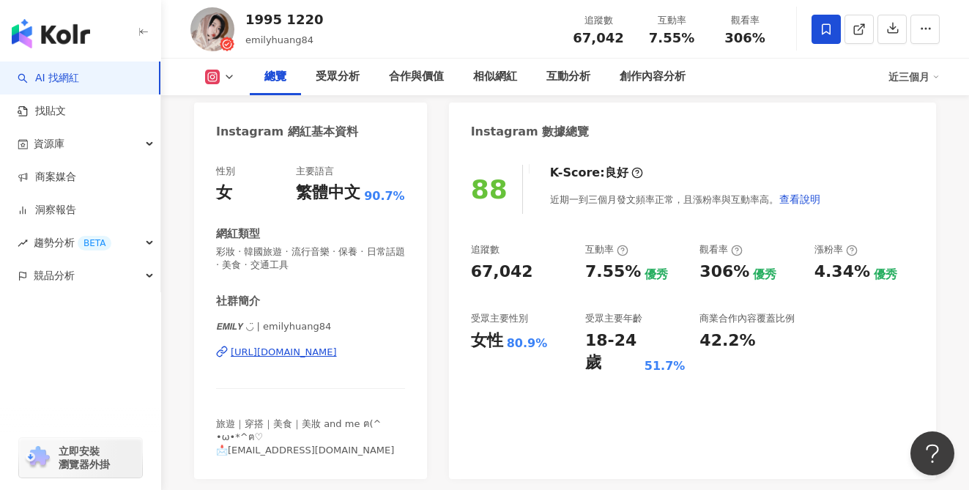
click at [319, 354] on div "[URL][DOMAIN_NAME]" at bounding box center [284, 352] width 106 height 13
